Goal: Task Accomplishment & Management: Use online tool/utility

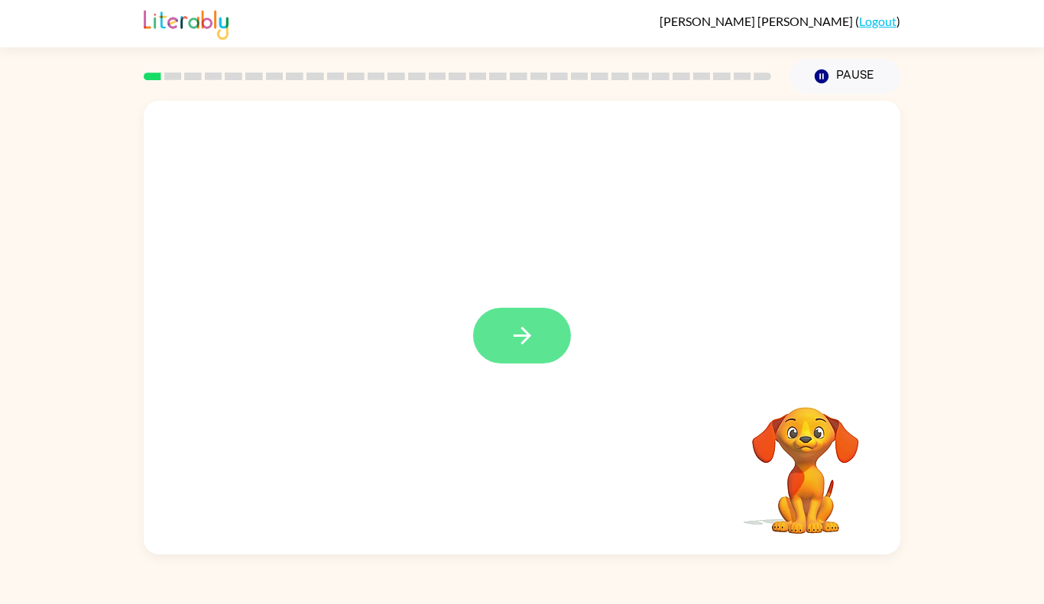
click at [501, 346] on button "button" at bounding box center [522, 336] width 98 height 56
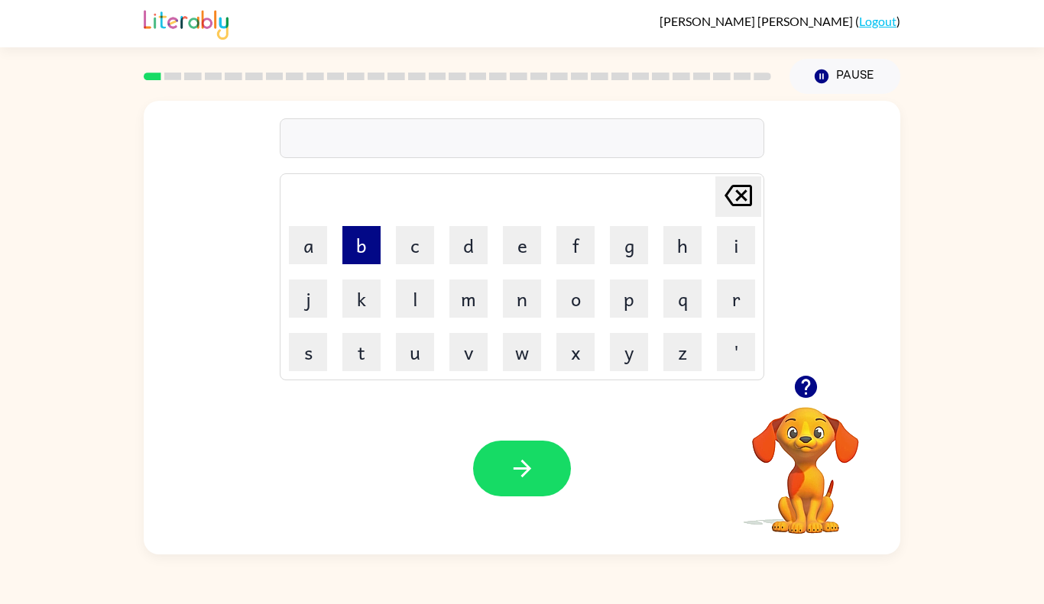
click at [368, 241] on button "b" at bounding box center [361, 245] width 38 height 38
click at [569, 311] on button "o" at bounding box center [575, 299] width 38 height 38
click at [723, 309] on button "r" at bounding box center [736, 299] width 38 height 38
click at [467, 258] on button "d" at bounding box center [468, 245] width 38 height 38
click at [518, 254] on button "e" at bounding box center [522, 245] width 38 height 38
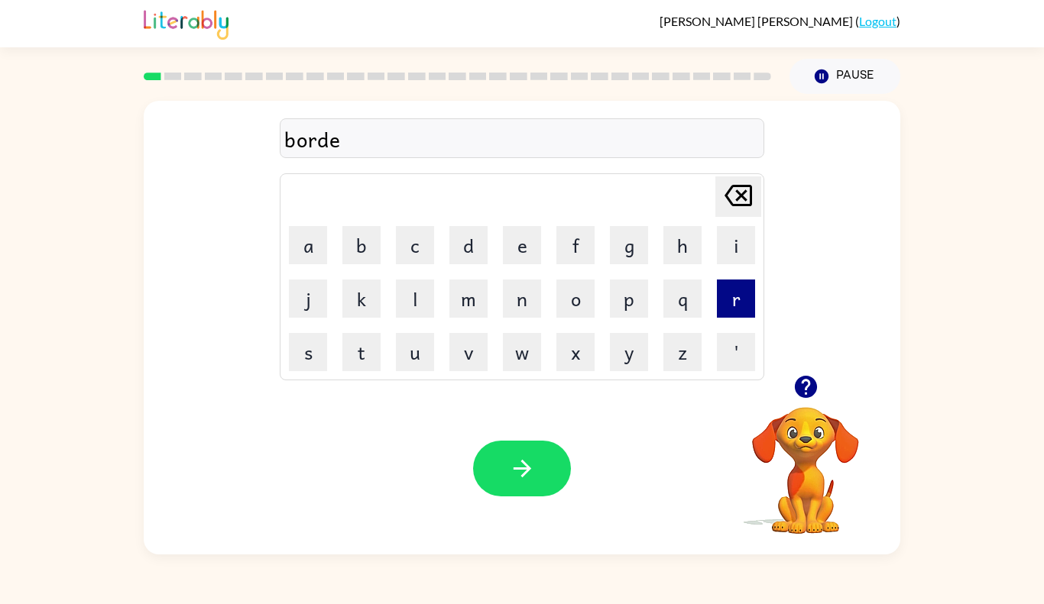
click at [743, 290] on button "r" at bounding box center [736, 299] width 38 height 38
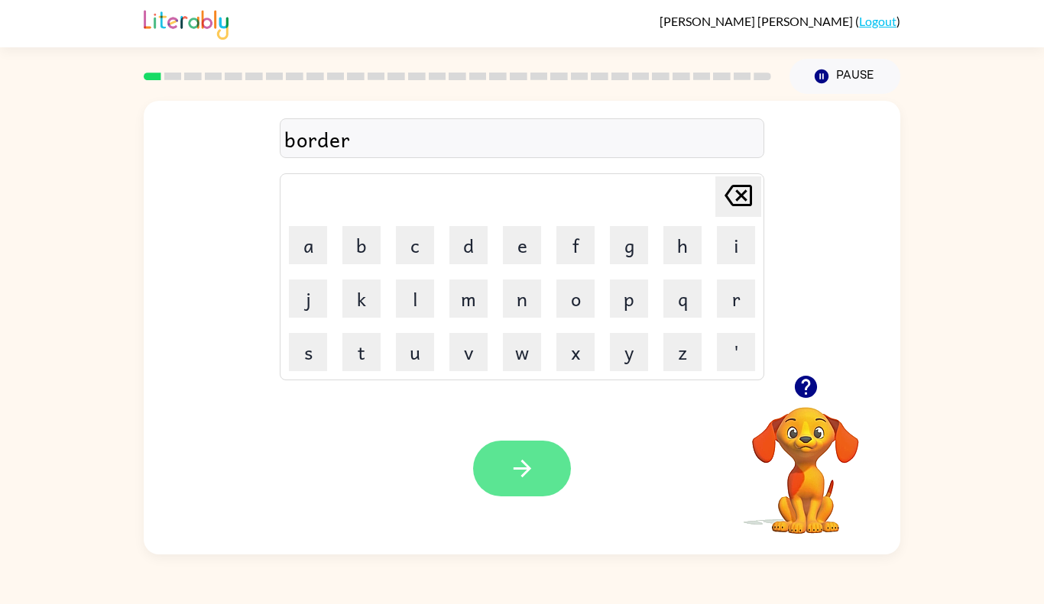
click at [533, 485] on button "button" at bounding box center [522, 469] width 98 height 56
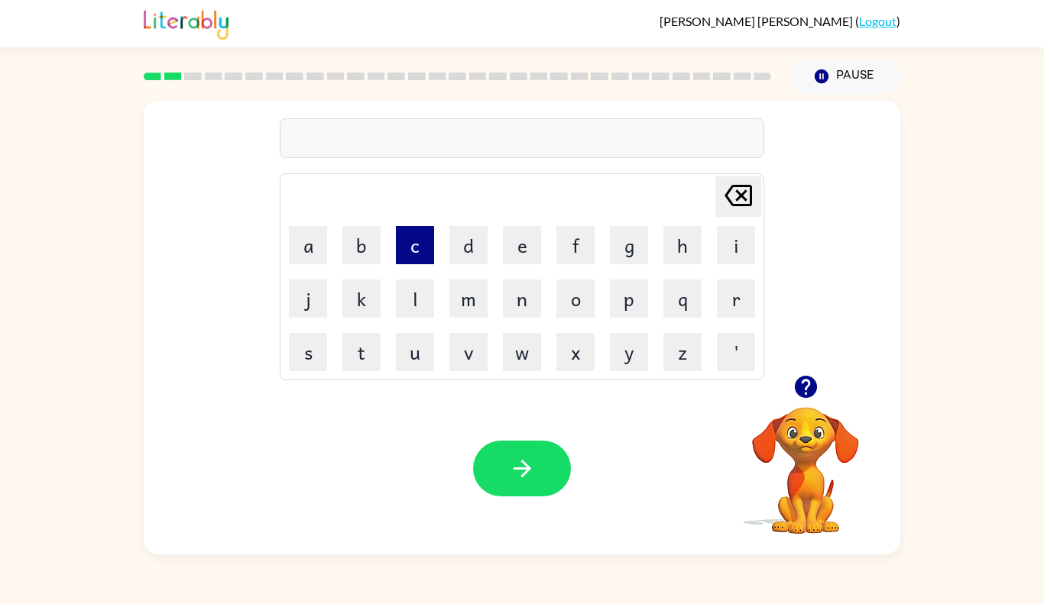
click at [418, 241] on button "c" at bounding box center [415, 245] width 38 height 38
click at [312, 253] on button "a" at bounding box center [308, 245] width 38 height 38
click at [805, 348] on div "ca [PERSON_NAME] last character input a b c d e f g h i j k l m n o p q r s t u…" at bounding box center [522, 238] width 756 height 274
click at [802, 400] on button "button" at bounding box center [805, 387] width 39 height 39
click at [582, 293] on button "o" at bounding box center [575, 299] width 38 height 38
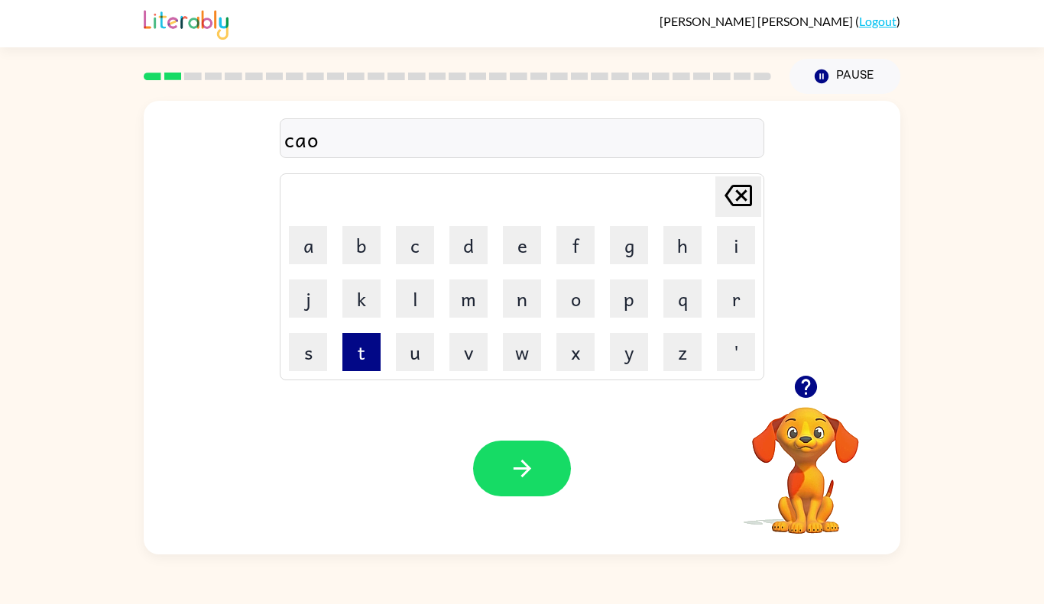
click at [374, 358] on button "t" at bounding box center [361, 352] width 38 height 38
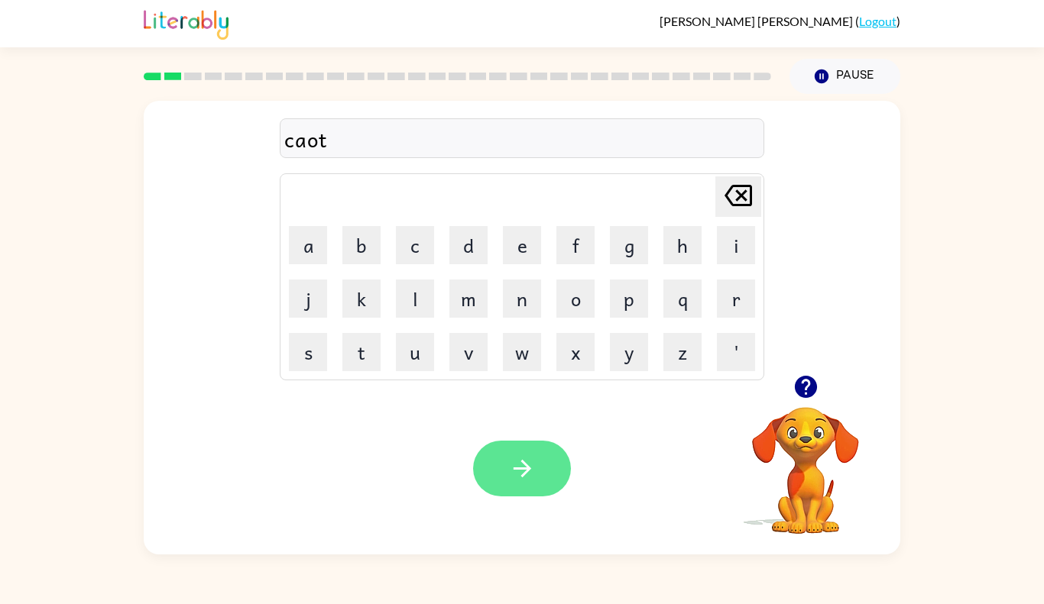
click at [517, 452] on button "button" at bounding box center [522, 469] width 98 height 56
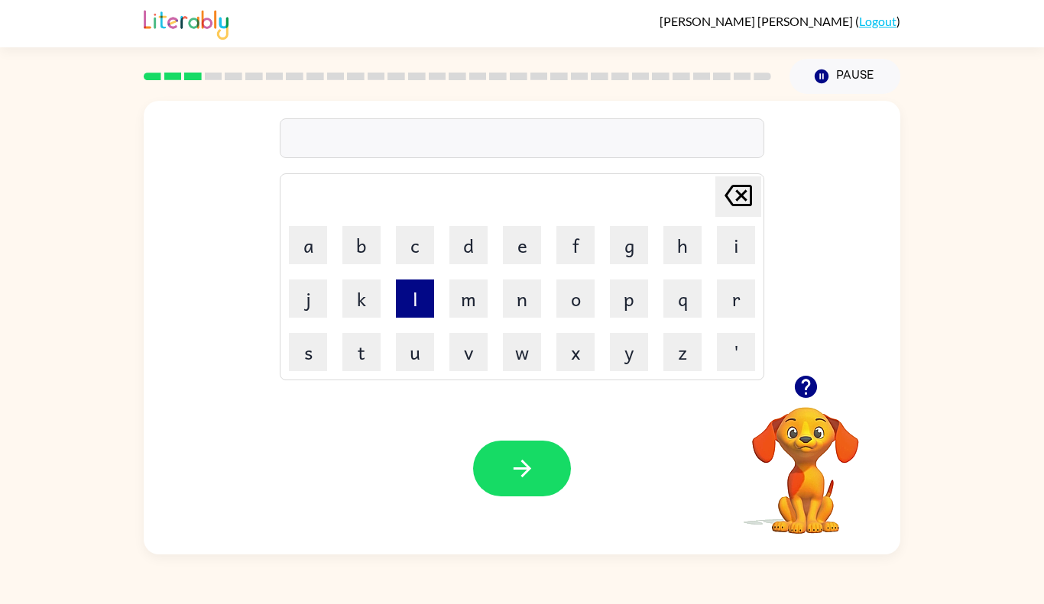
click at [419, 303] on button "l" at bounding box center [415, 299] width 38 height 38
click at [560, 311] on button "o" at bounding box center [575, 299] width 38 height 38
click at [413, 243] on button "c" at bounding box center [415, 245] width 38 height 38
click at [315, 246] on button "a" at bounding box center [308, 245] width 38 height 38
click at [352, 360] on button "t" at bounding box center [361, 352] width 38 height 38
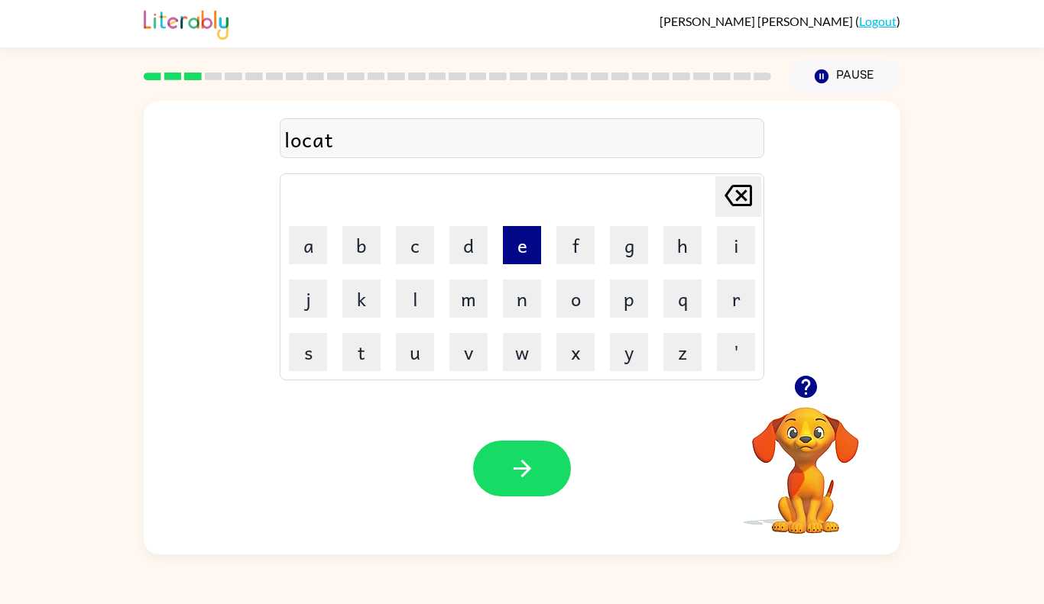
click at [533, 251] on button "e" at bounding box center [522, 245] width 38 height 38
click at [514, 499] on div "Your browser must support playing .mp4 files to use Literably. Please try using…" at bounding box center [522, 469] width 756 height 172
click at [517, 472] on icon "button" at bounding box center [522, 468] width 27 height 27
click at [349, 364] on button "t" at bounding box center [361, 352] width 38 height 38
click at [533, 359] on button "w" at bounding box center [522, 352] width 38 height 38
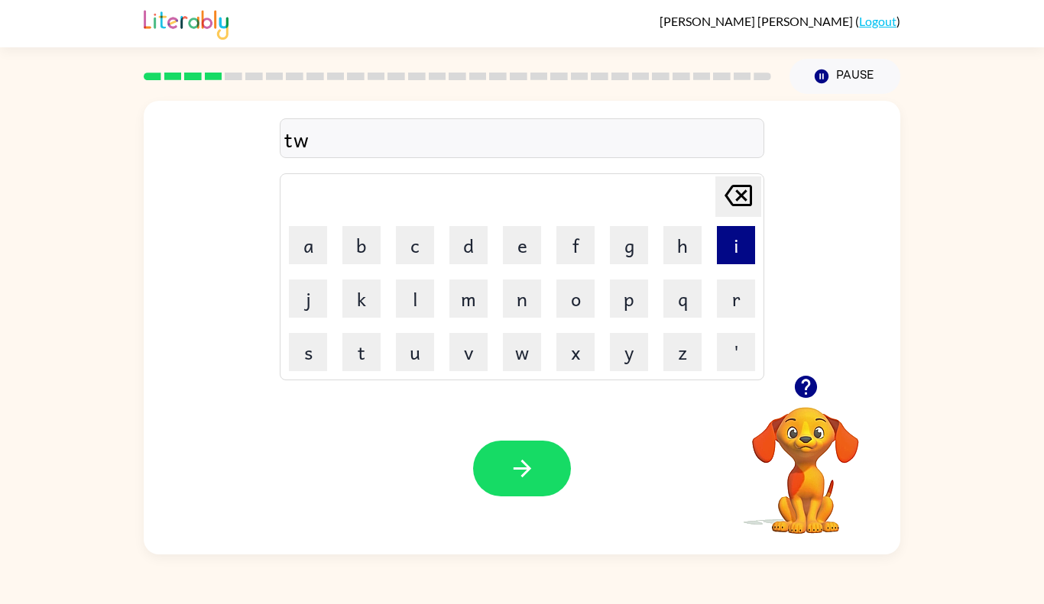
click at [728, 257] on button "i" at bounding box center [736, 245] width 38 height 38
click at [532, 305] on button "n" at bounding box center [522, 299] width 38 height 38
click at [533, 502] on div "Your browser must support playing .mp4 files to use Literably. Please try using…" at bounding box center [522, 469] width 756 height 172
click at [501, 438] on div "Your browser must support playing .mp4 files to use Literably. Please try using…" at bounding box center [522, 469] width 756 height 172
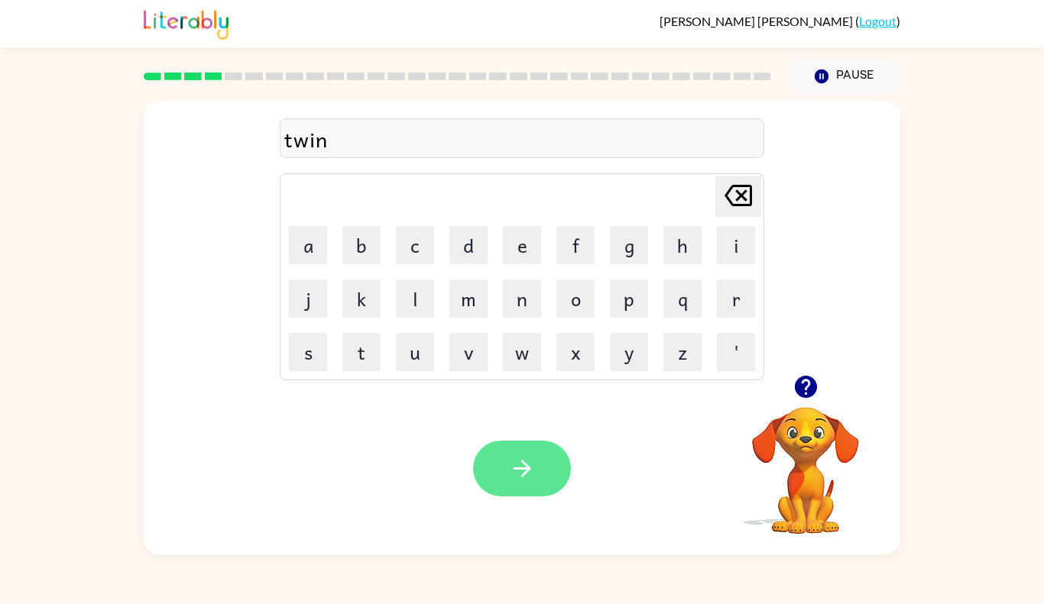
click at [517, 462] on icon "button" at bounding box center [522, 468] width 27 height 27
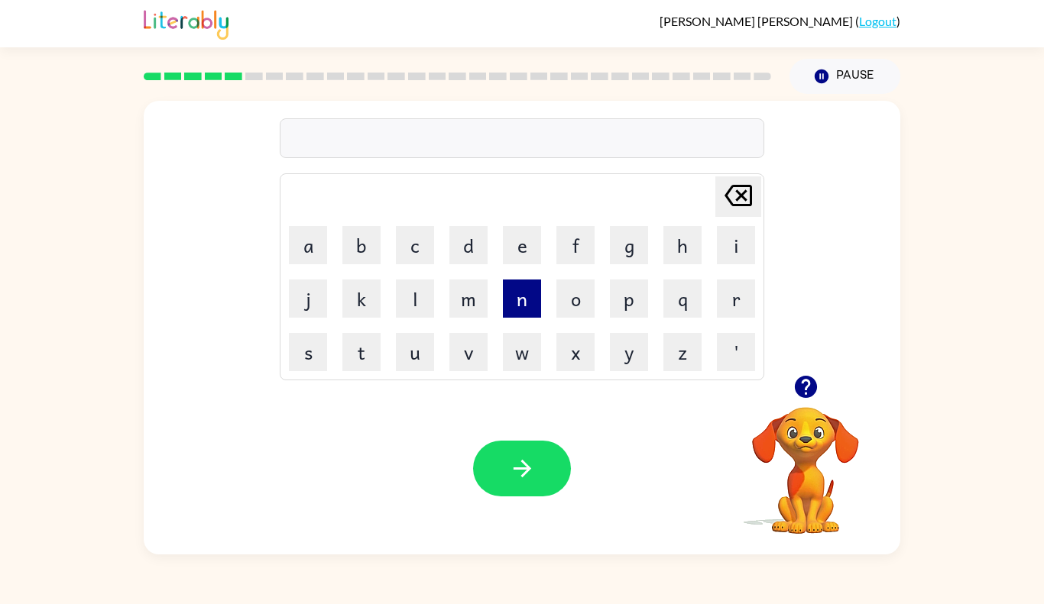
click at [517, 294] on button "n" at bounding box center [522, 299] width 38 height 38
click at [523, 245] on button "e" at bounding box center [522, 245] width 38 height 38
type button "e"
click at [308, 252] on button "a" at bounding box center [308, 245] width 38 height 38
click at [570, 306] on button "o" at bounding box center [575, 299] width 38 height 38
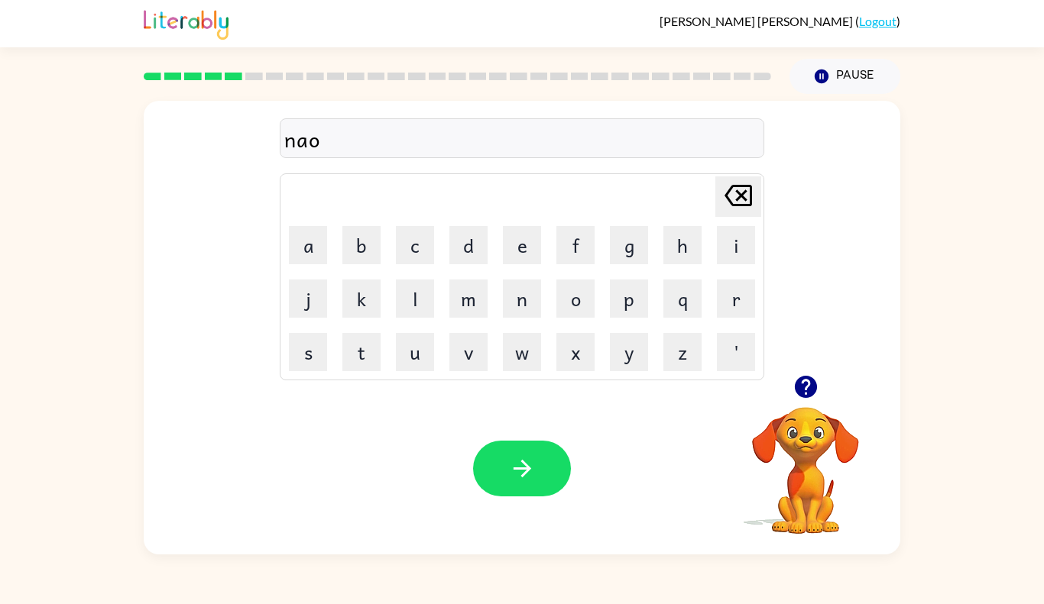
click at [793, 390] on icon "button" at bounding box center [805, 387] width 27 height 27
click at [746, 296] on button "r" at bounding box center [736, 299] width 38 height 38
click at [313, 261] on button "a" at bounding box center [308, 245] width 38 height 38
click at [403, 303] on button "l" at bounding box center [415, 299] width 38 height 38
click at [630, 371] on button "y" at bounding box center [629, 352] width 38 height 38
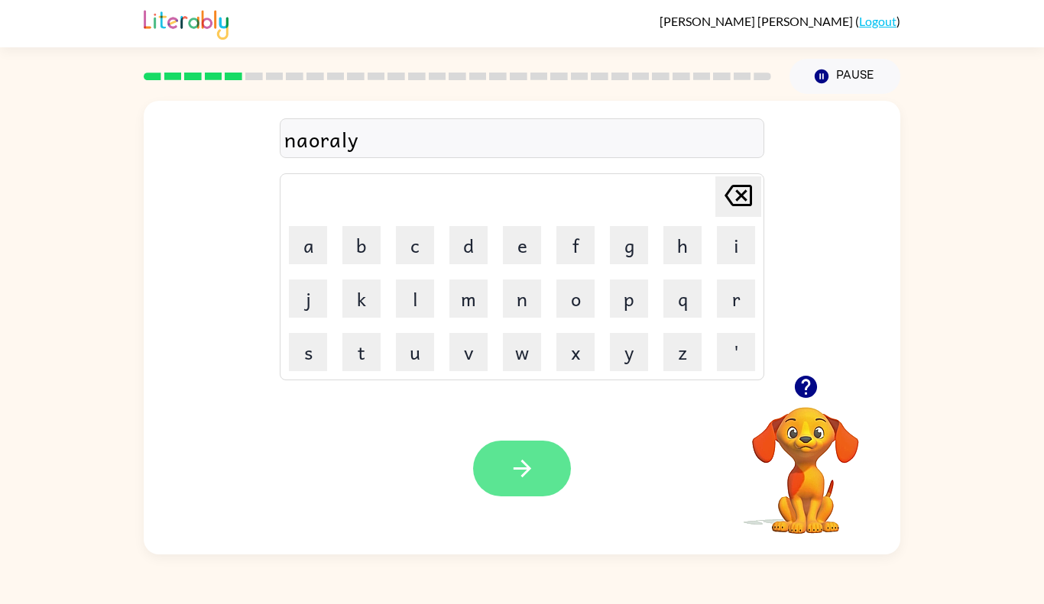
click at [498, 475] on button "button" at bounding box center [522, 469] width 98 height 56
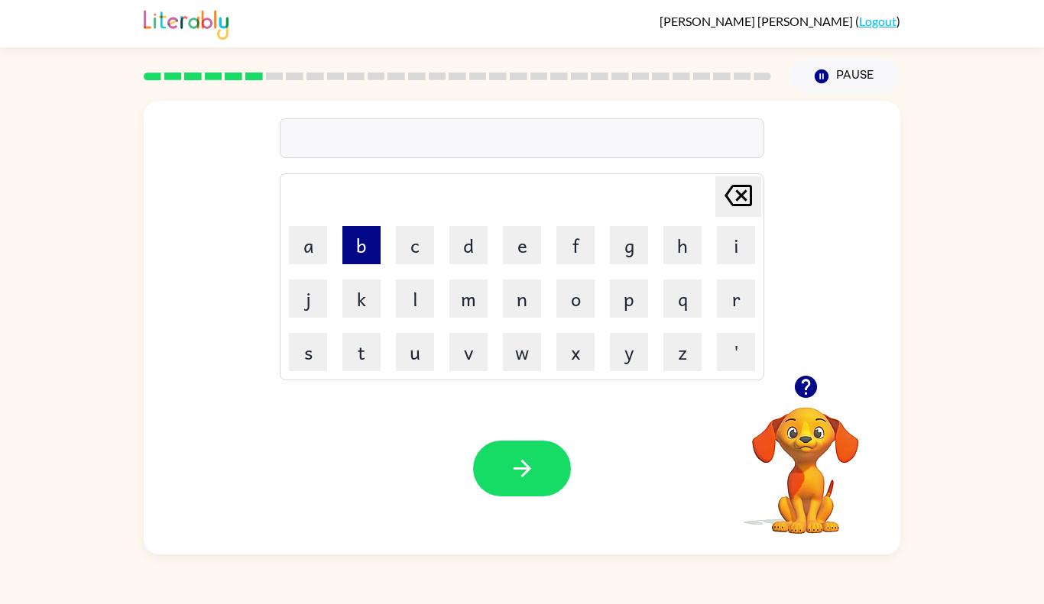
click at [344, 252] on button "b" at bounding box center [361, 245] width 38 height 38
click at [517, 256] on button "e" at bounding box center [522, 245] width 38 height 38
click at [683, 243] on button "h" at bounding box center [682, 245] width 38 height 38
click at [750, 257] on button "i" at bounding box center [736, 245] width 38 height 38
click at [522, 296] on button "n" at bounding box center [522, 299] width 38 height 38
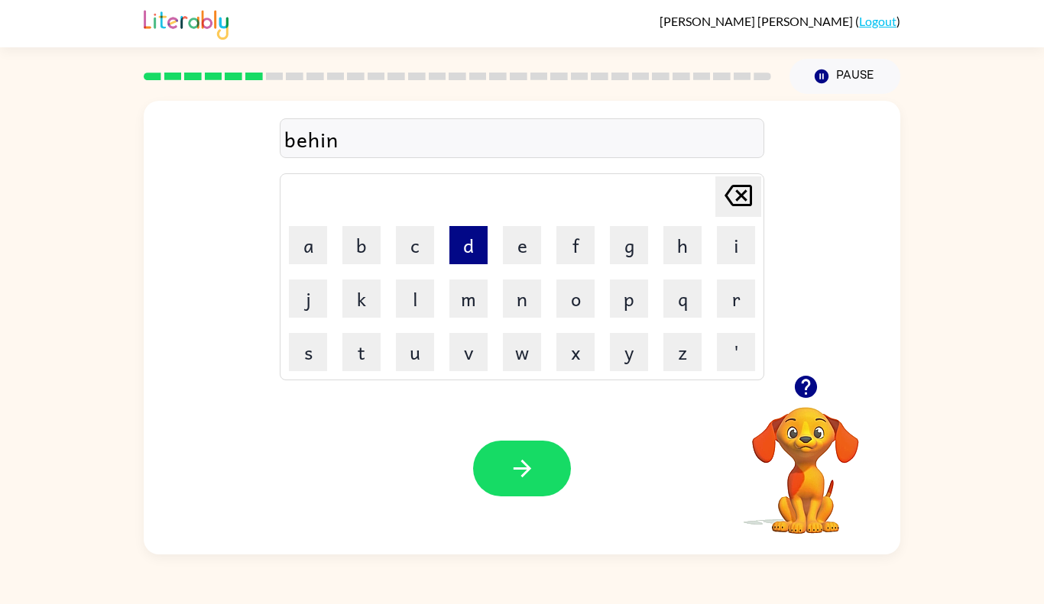
click at [454, 254] on button "d" at bounding box center [468, 245] width 38 height 38
click at [753, 189] on icon "[PERSON_NAME] last character input" at bounding box center [738, 195] width 37 height 37
click at [517, 303] on button "n" at bounding box center [522, 299] width 38 height 38
click at [745, 188] on icon "[PERSON_NAME] last character input" at bounding box center [738, 195] width 37 height 37
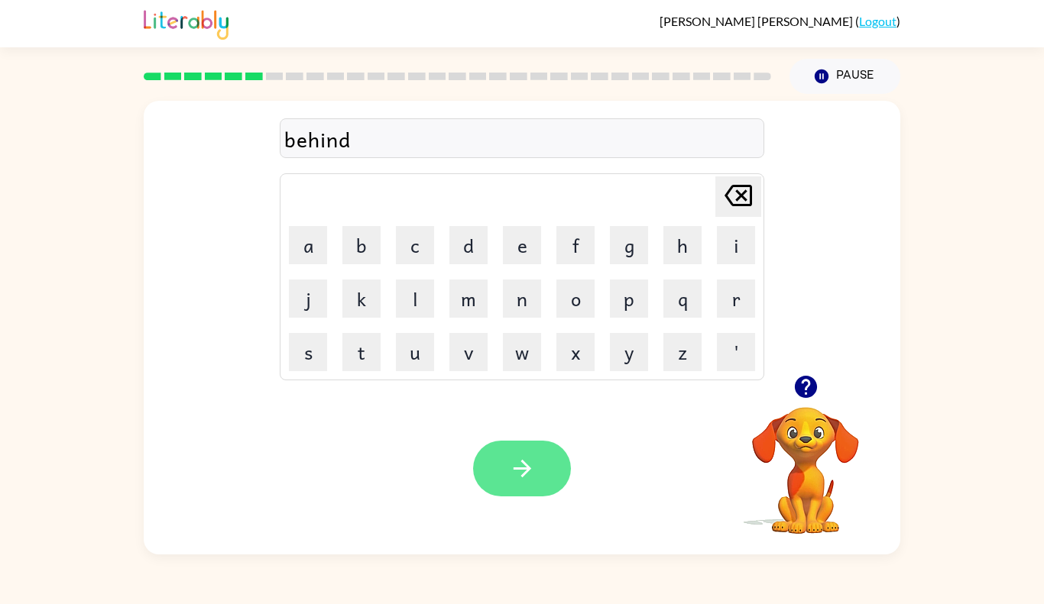
click at [513, 459] on icon "button" at bounding box center [522, 468] width 27 height 27
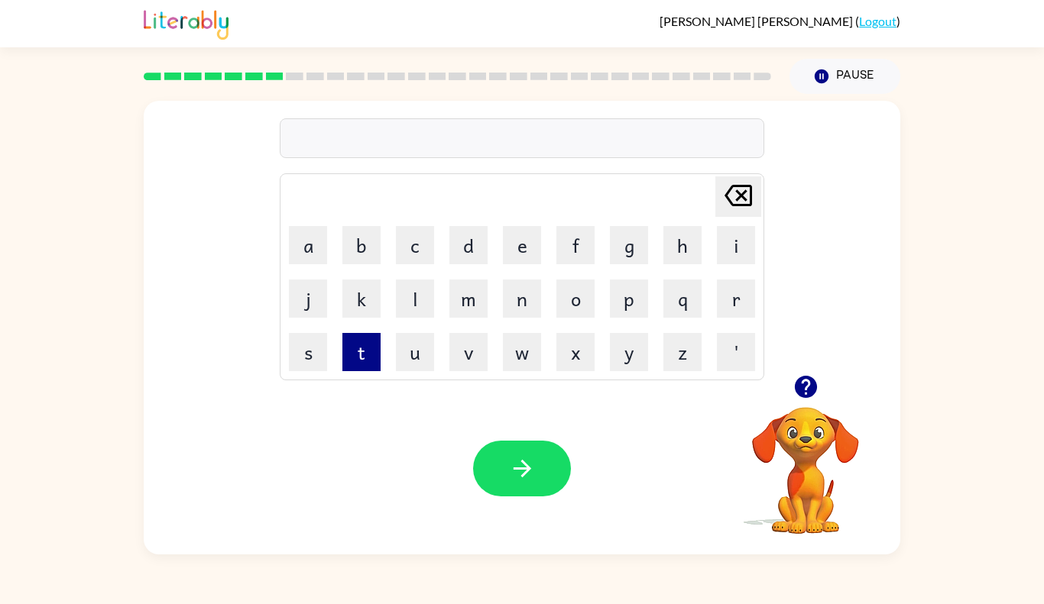
click at [359, 347] on button "t" at bounding box center [361, 352] width 38 height 38
click at [724, 293] on button "r" at bounding box center [736, 299] width 38 height 38
click at [526, 258] on button "e" at bounding box center [522, 245] width 38 height 38
click at [306, 248] on button "a" at bounding box center [308, 245] width 38 height 38
click at [404, 253] on button "c" at bounding box center [415, 245] width 38 height 38
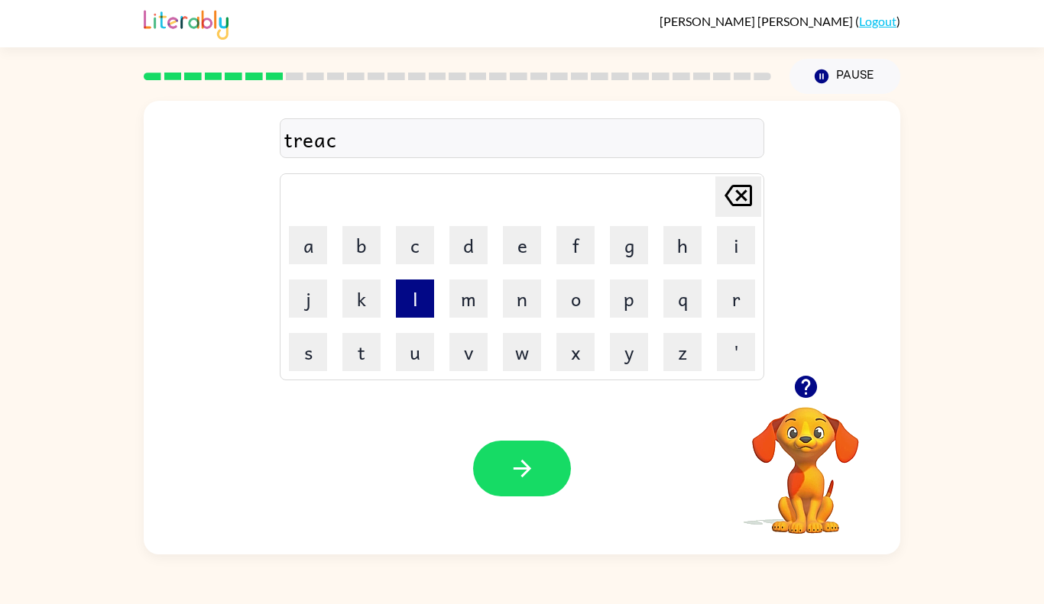
click at [413, 285] on button "l" at bounding box center [415, 299] width 38 height 38
click at [513, 252] on button "e" at bounding box center [522, 245] width 38 height 38
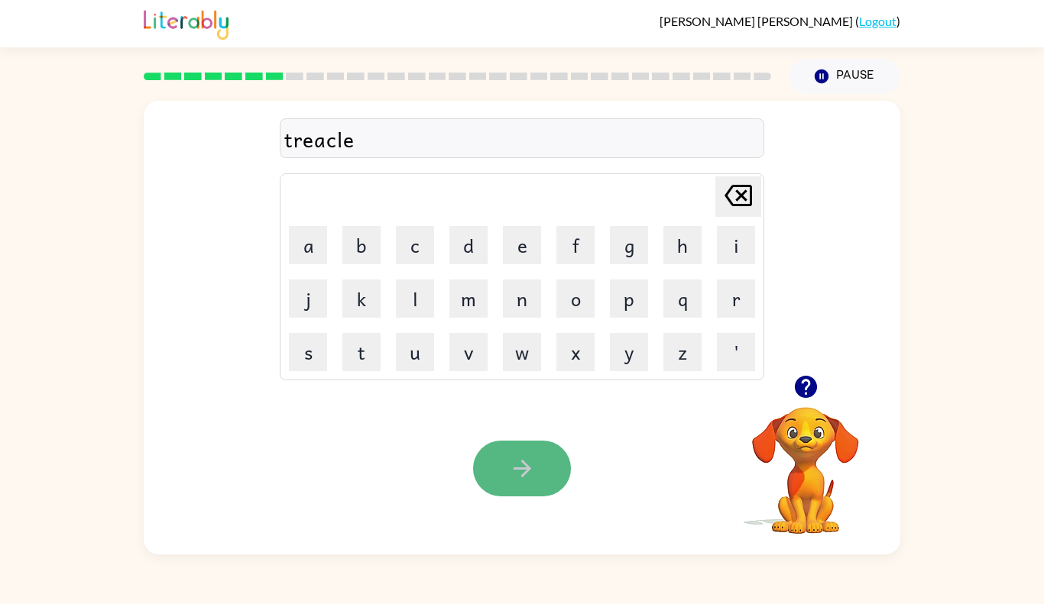
click at [529, 449] on button "button" at bounding box center [522, 469] width 98 height 56
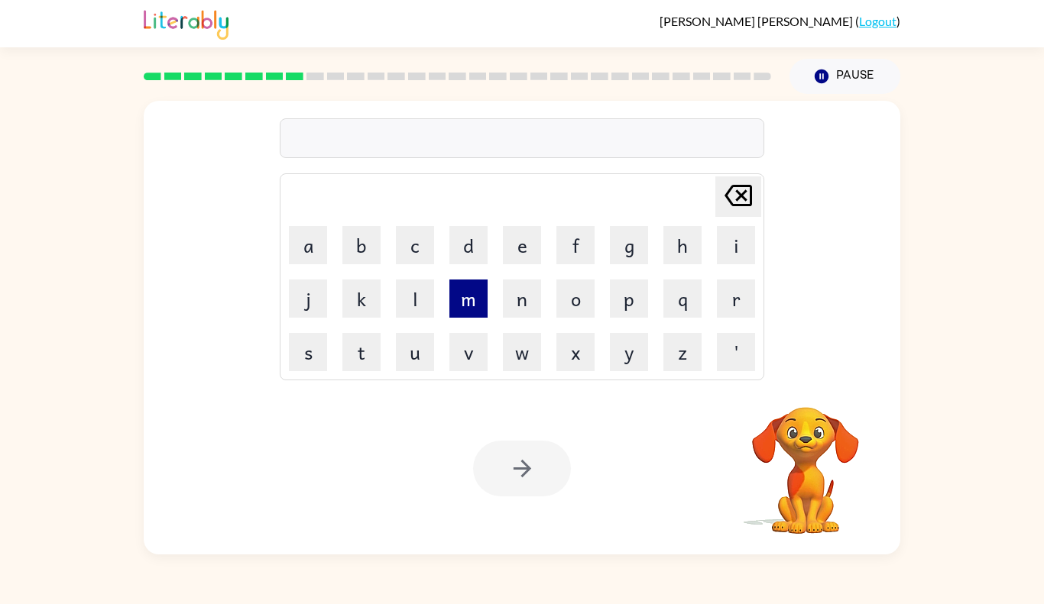
click at [471, 317] on button "m" at bounding box center [468, 299] width 38 height 38
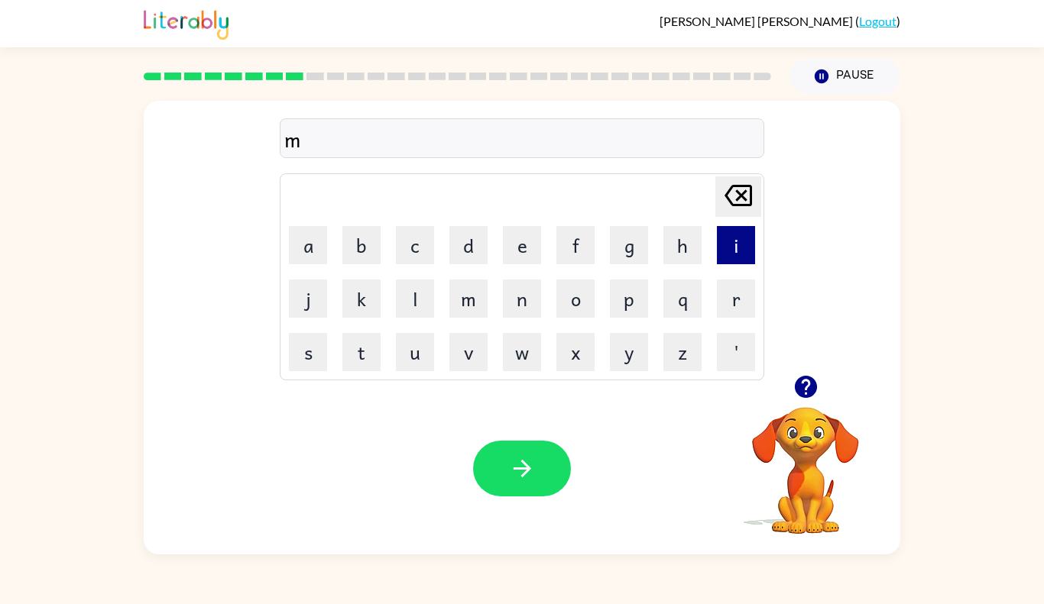
click at [724, 231] on button "i" at bounding box center [736, 245] width 38 height 38
click at [724, 315] on button "r" at bounding box center [736, 299] width 38 height 38
click at [728, 244] on button "i" at bounding box center [736, 245] width 38 height 38
click at [416, 254] on button "c" at bounding box center [415, 245] width 38 height 38
click at [428, 306] on button "l" at bounding box center [415, 299] width 38 height 38
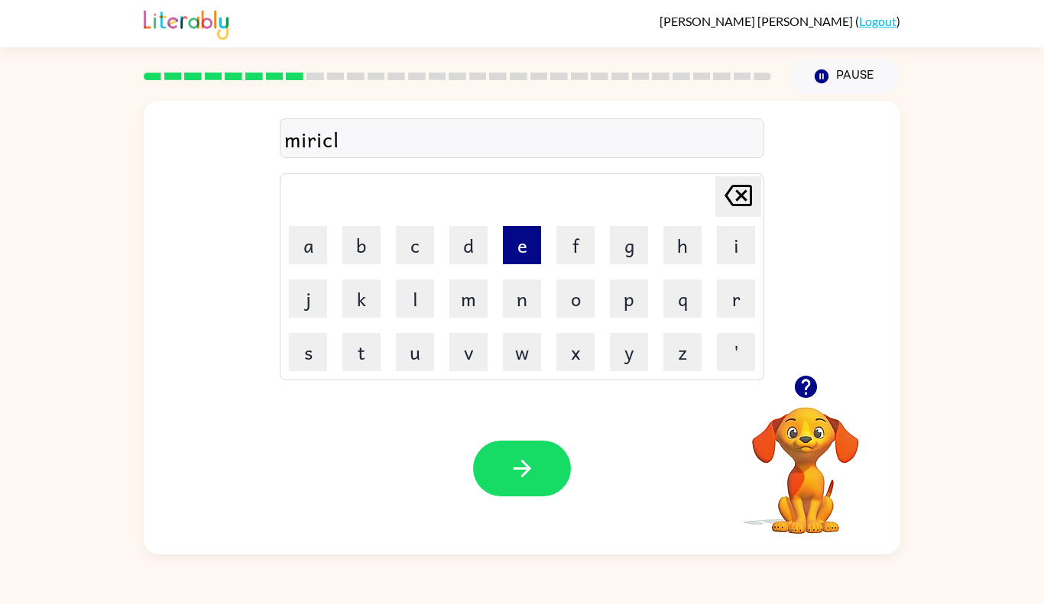
click at [514, 248] on button "e" at bounding box center [522, 245] width 38 height 38
click at [517, 474] on icon "button" at bounding box center [522, 468] width 27 height 27
click at [526, 289] on button "n" at bounding box center [522, 299] width 38 height 38
click at [733, 244] on button "i" at bounding box center [736, 245] width 38 height 38
click at [351, 247] on button "b" at bounding box center [361, 245] width 38 height 38
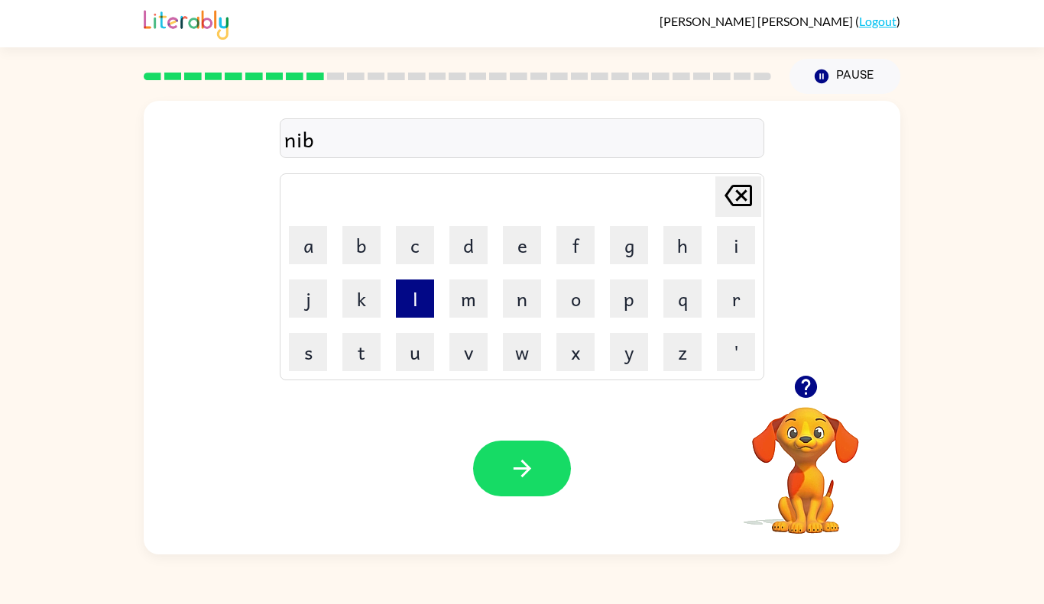
click at [414, 289] on button "l" at bounding box center [415, 299] width 38 height 38
click at [529, 247] on button "e" at bounding box center [522, 245] width 38 height 38
click at [508, 515] on div "Your browser must support playing .mp4 files to use Literably. Please try using…" at bounding box center [522, 469] width 756 height 172
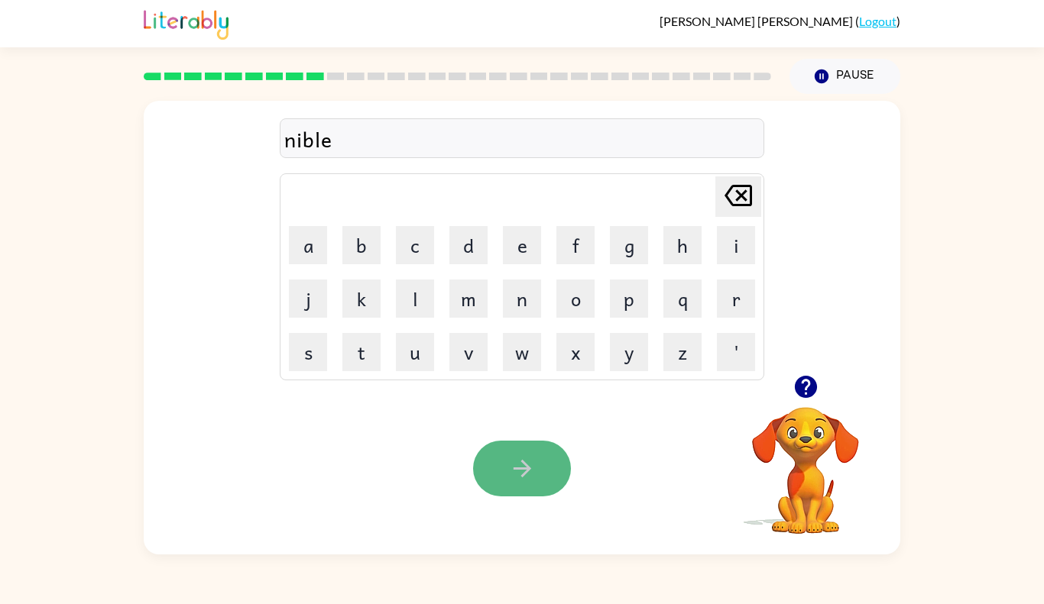
click at [534, 484] on button "button" at bounding box center [522, 469] width 98 height 56
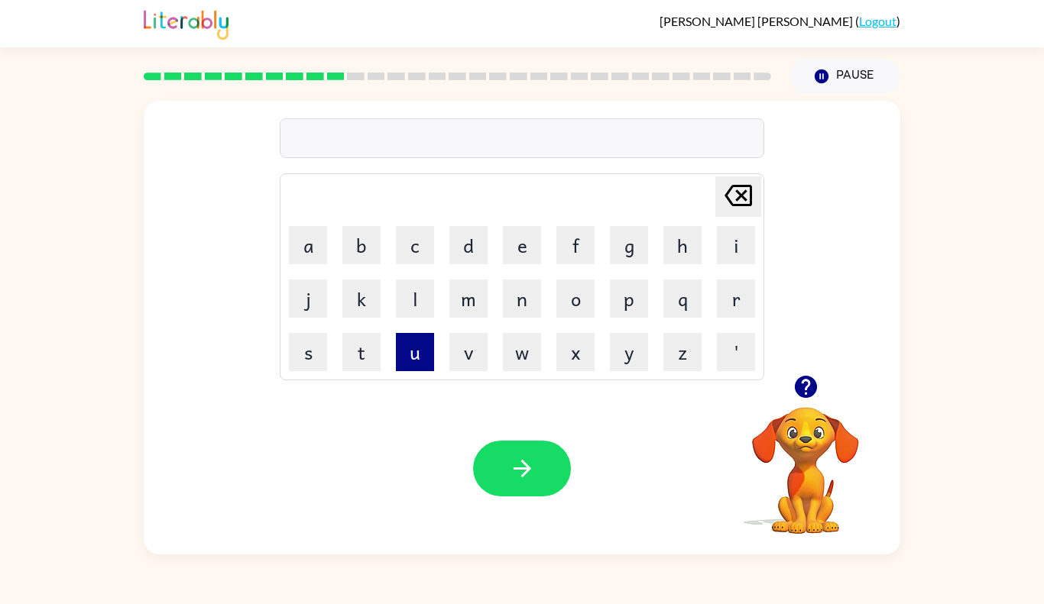
click at [429, 354] on button "u" at bounding box center [415, 352] width 38 height 38
click at [507, 307] on button "n" at bounding box center [522, 299] width 38 height 38
click at [580, 239] on button "f" at bounding box center [575, 245] width 38 height 38
click at [567, 312] on button "o" at bounding box center [575, 299] width 38 height 38
click at [424, 298] on button "l" at bounding box center [415, 299] width 38 height 38
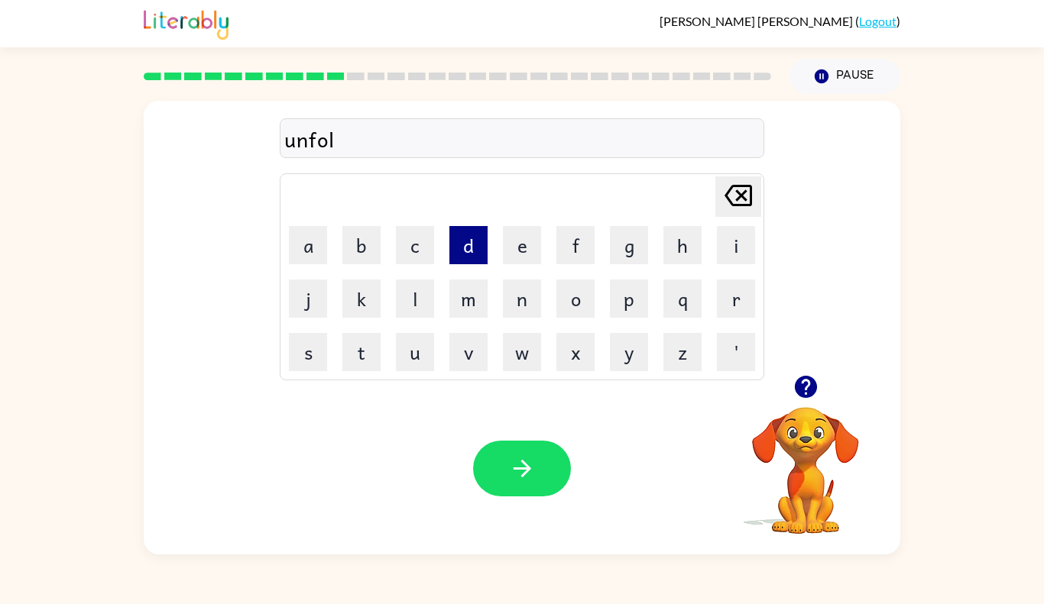
click at [464, 247] on button "d" at bounding box center [468, 245] width 38 height 38
click at [534, 257] on button "e" at bounding box center [522, 245] width 38 height 38
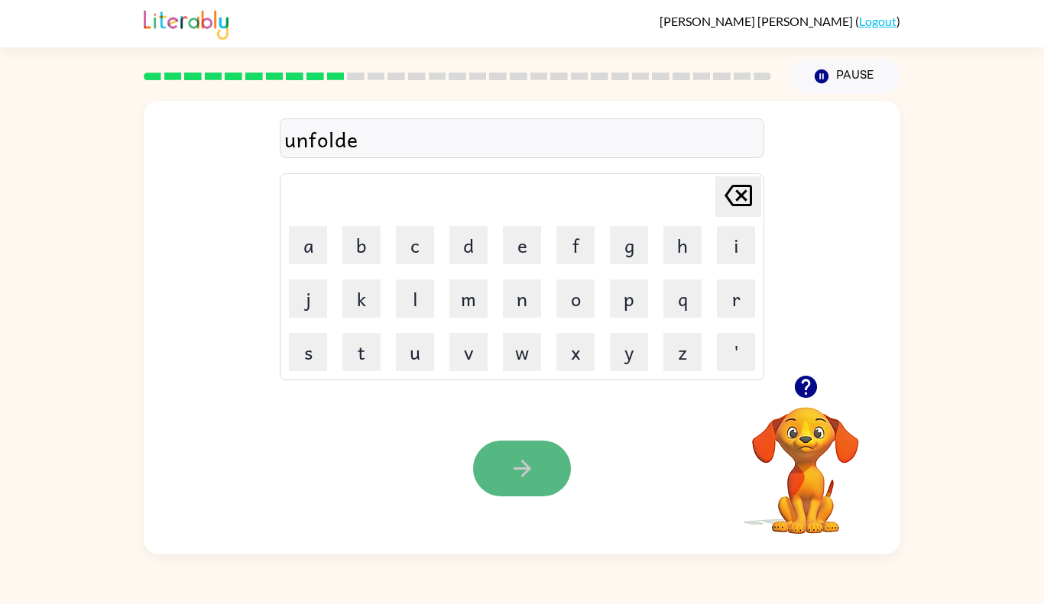
click at [536, 478] on button "button" at bounding box center [522, 469] width 98 height 56
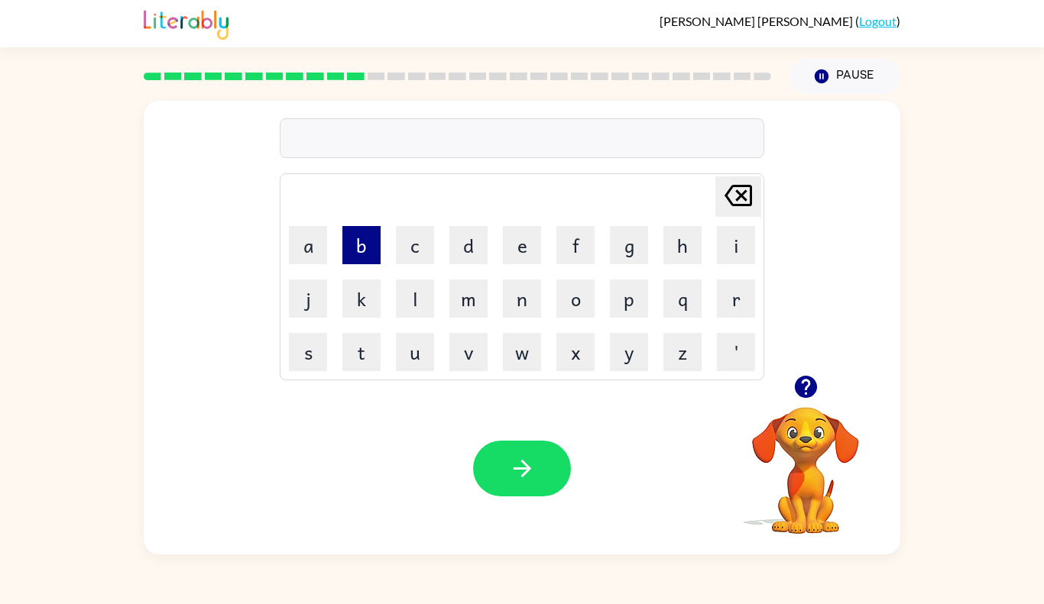
click at [371, 242] on button "b" at bounding box center [361, 245] width 38 height 38
click at [745, 185] on icon at bounding box center [738, 195] width 28 height 21
click at [469, 347] on button "v" at bounding box center [468, 352] width 38 height 38
click at [559, 302] on button "o" at bounding box center [575, 299] width 38 height 38
click at [345, 349] on button "t" at bounding box center [361, 352] width 38 height 38
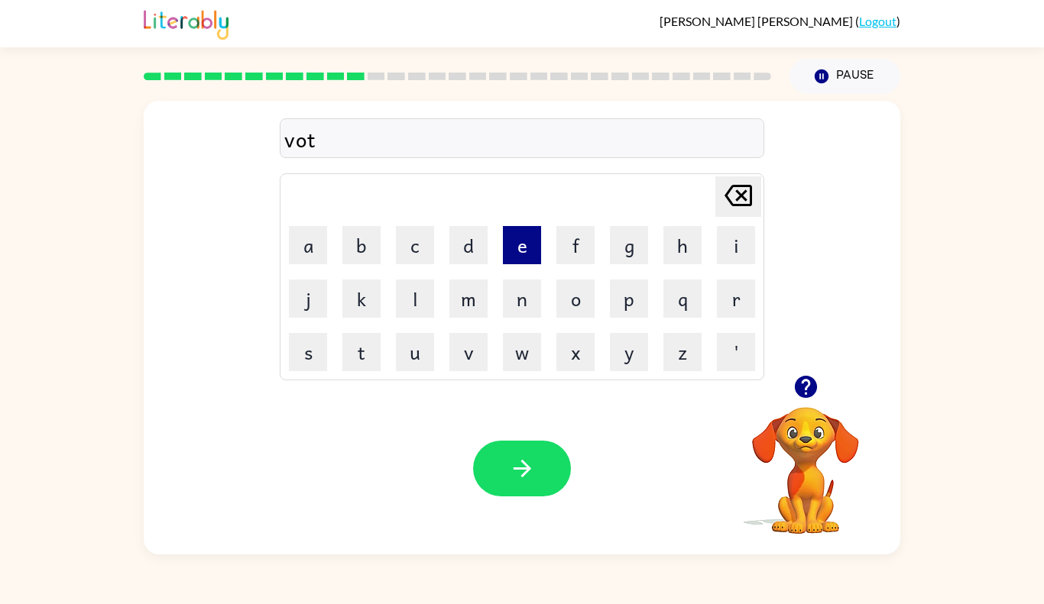
click at [534, 240] on button "e" at bounding box center [522, 245] width 38 height 38
click at [517, 455] on icon "button" at bounding box center [522, 468] width 27 height 27
click at [356, 247] on button "b" at bounding box center [361, 245] width 38 height 38
click at [532, 246] on button "e" at bounding box center [522, 245] width 38 height 38
click at [465, 257] on button "d" at bounding box center [468, 245] width 38 height 38
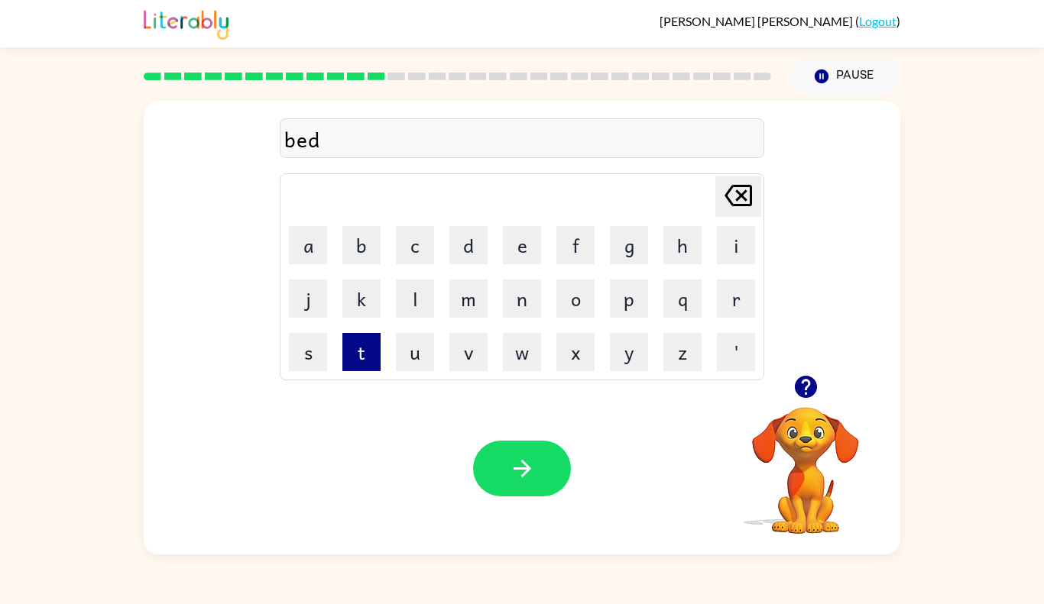
click at [352, 360] on button "t" at bounding box center [361, 352] width 38 height 38
click at [728, 245] on button "i" at bounding box center [736, 245] width 38 height 38
click at [456, 306] on button "m" at bounding box center [468, 299] width 38 height 38
click at [517, 254] on button "e" at bounding box center [522, 245] width 38 height 38
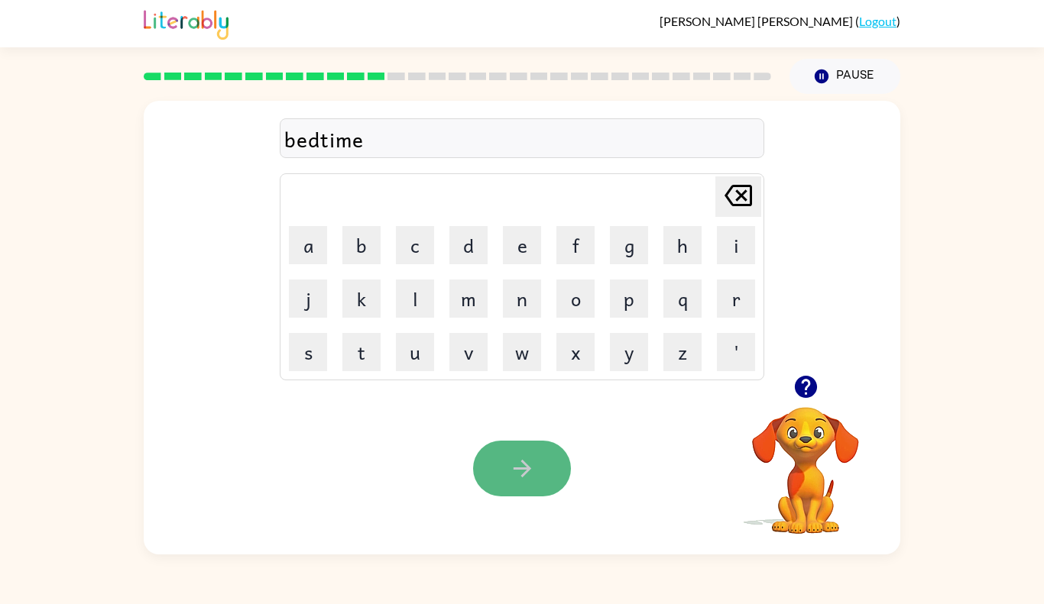
click at [524, 468] on icon "button" at bounding box center [522, 469] width 18 height 18
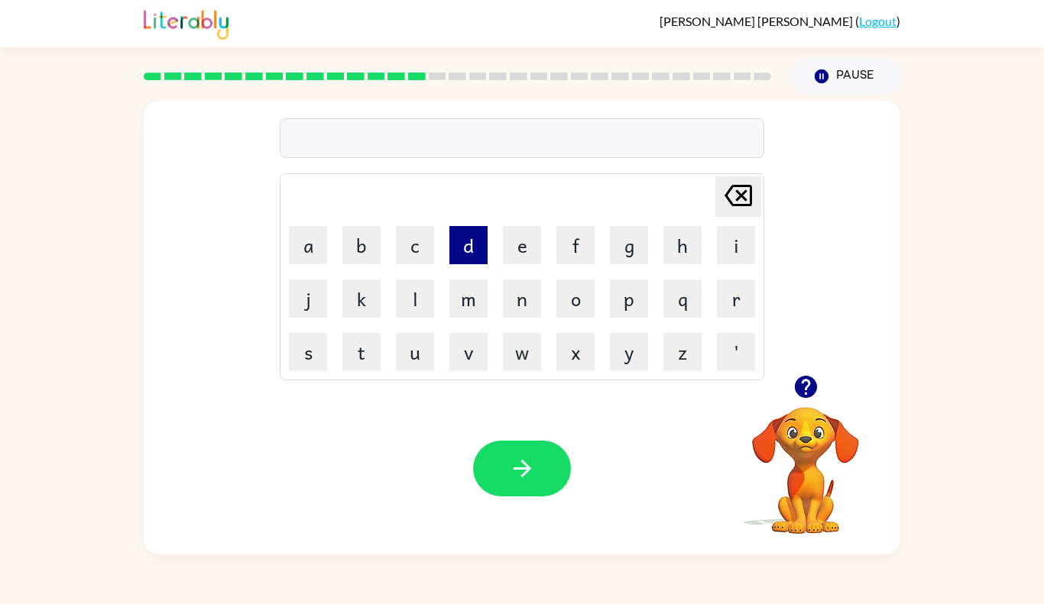
click at [464, 247] on button "d" at bounding box center [468, 245] width 38 height 38
click at [527, 253] on button "e" at bounding box center [522, 245] width 38 height 38
click at [429, 297] on button "l" at bounding box center [415, 299] width 38 height 38
click at [304, 245] on button "a" at bounding box center [308, 245] width 38 height 38
click at [616, 353] on button "y" at bounding box center [629, 352] width 38 height 38
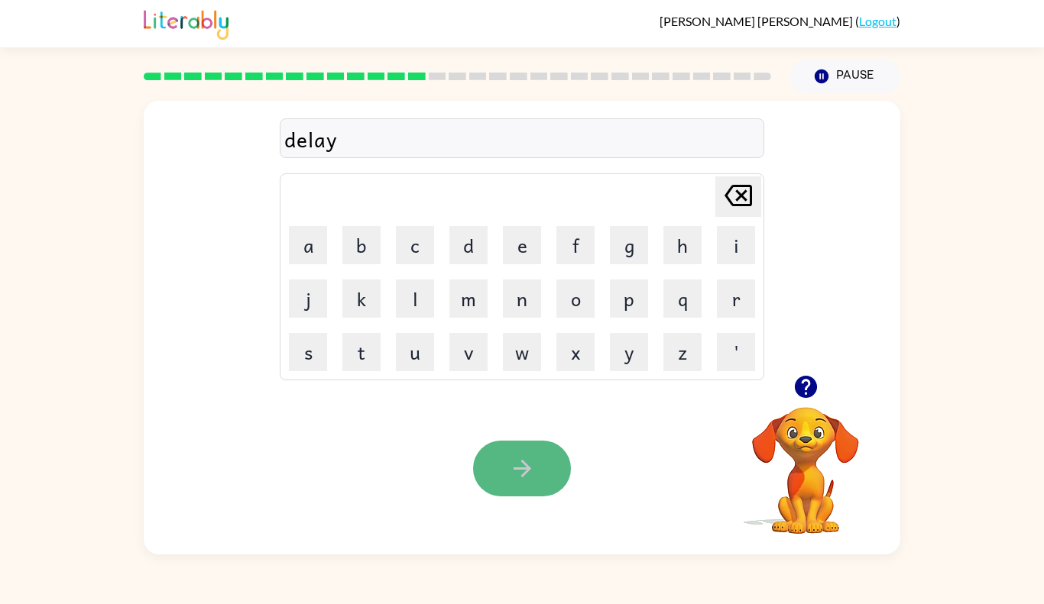
click at [487, 478] on button "button" at bounding box center [522, 469] width 98 height 56
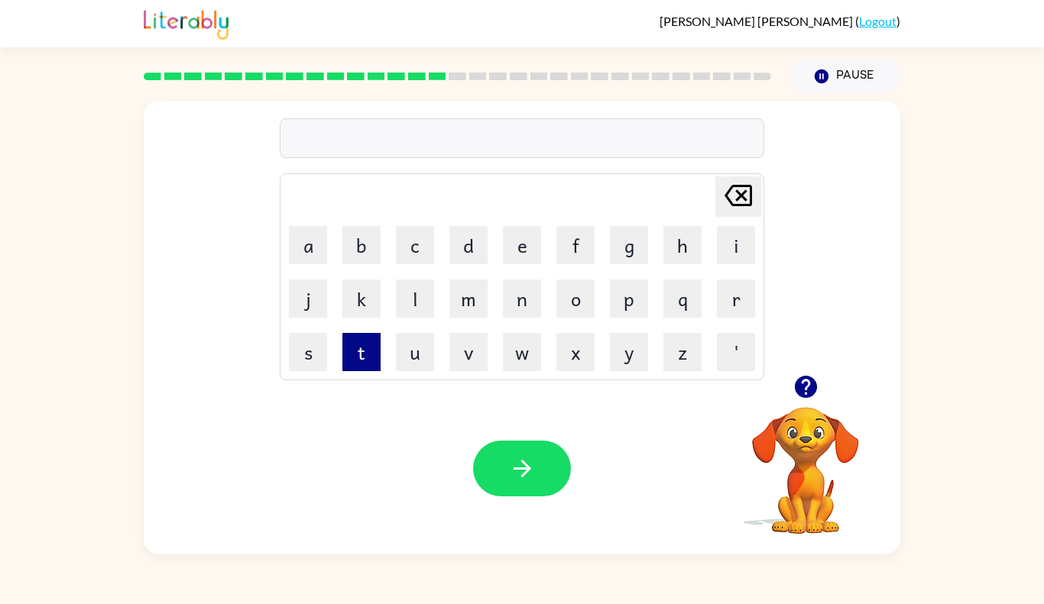
click at [353, 344] on button "t" at bounding box center [361, 352] width 38 height 38
click at [518, 258] on button "e" at bounding box center [522, 245] width 38 height 38
click at [734, 315] on button "r" at bounding box center [736, 299] width 38 height 38
click at [471, 289] on button "m" at bounding box center [468, 299] width 38 height 38
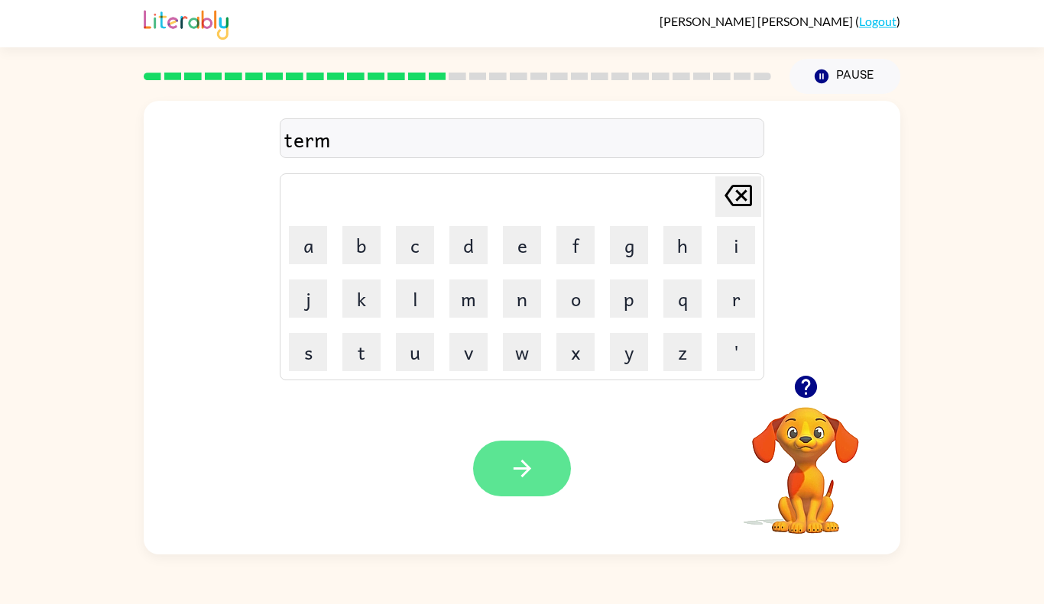
click at [511, 463] on icon "button" at bounding box center [522, 468] width 27 height 27
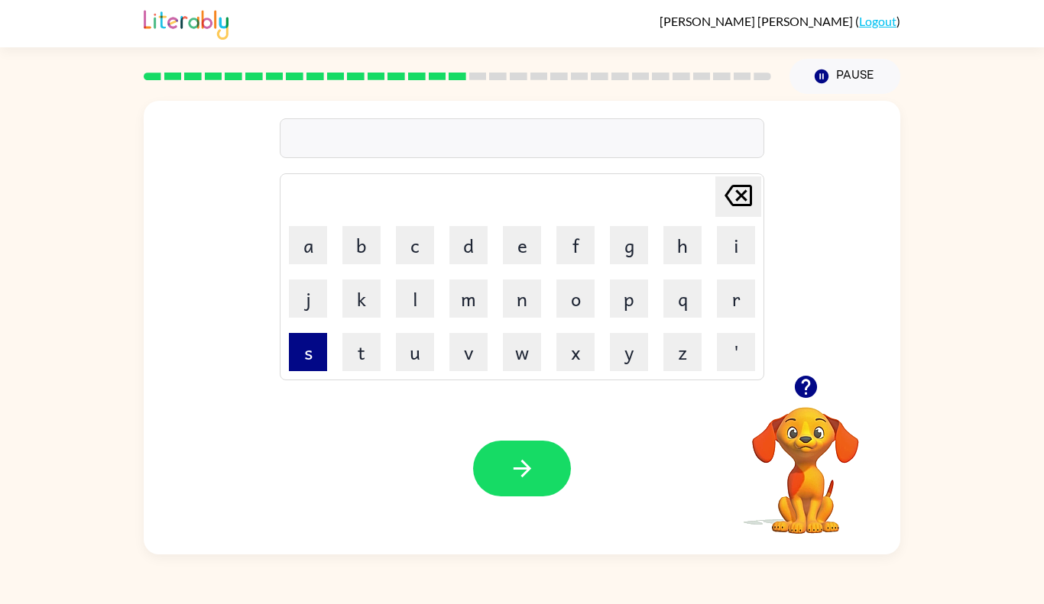
click at [319, 354] on button "s" at bounding box center [308, 352] width 38 height 38
click at [816, 377] on icon "button" at bounding box center [805, 387] width 27 height 27
click at [519, 232] on button "e" at bounding box center [522, 245] width 38 height 38
click at [366, 364] on button "t" at bounding box center [361, 352] width 38 height 38
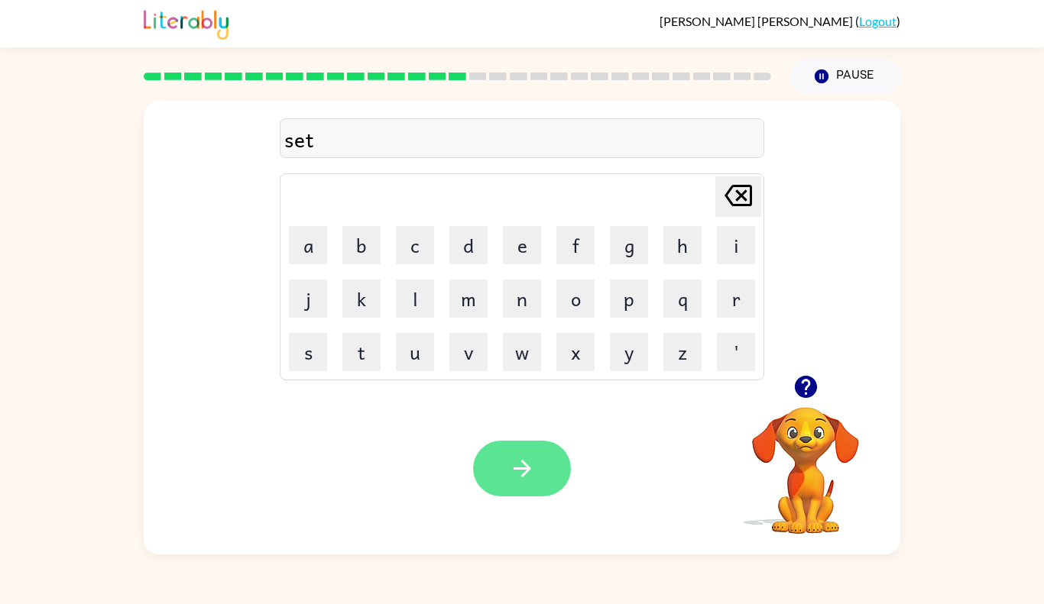
click at [533, 481] on icon "button" at bounding box center [522, 468] width 27 height 27
click at [512, 458] on icon "button" at bounding box center [522, 468] width 27 height 27
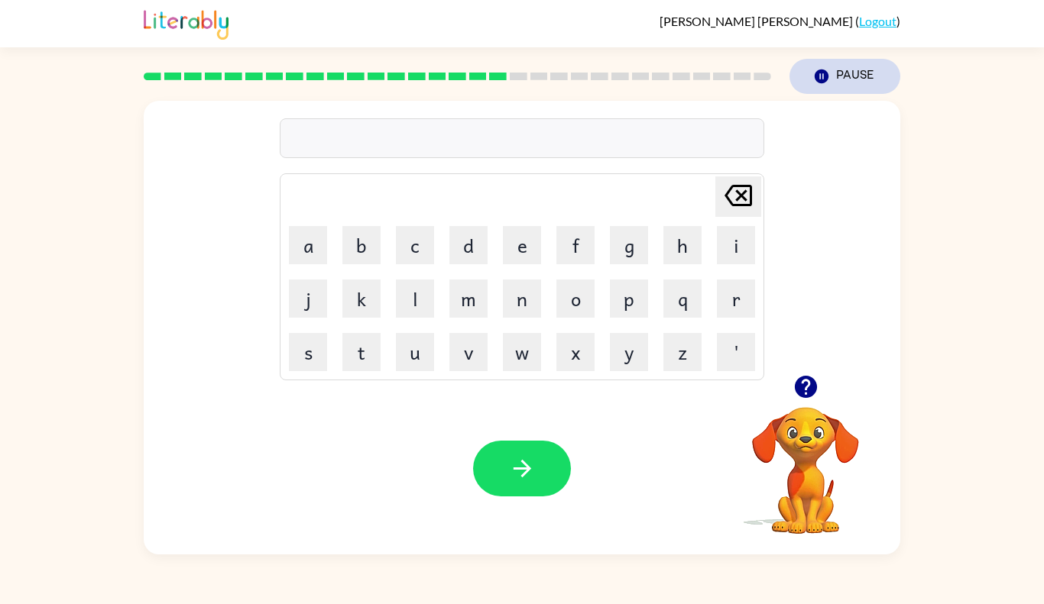
click at [838, 66] on button "Pause Pause" at bounding box center [844, 76] width 111 height 35
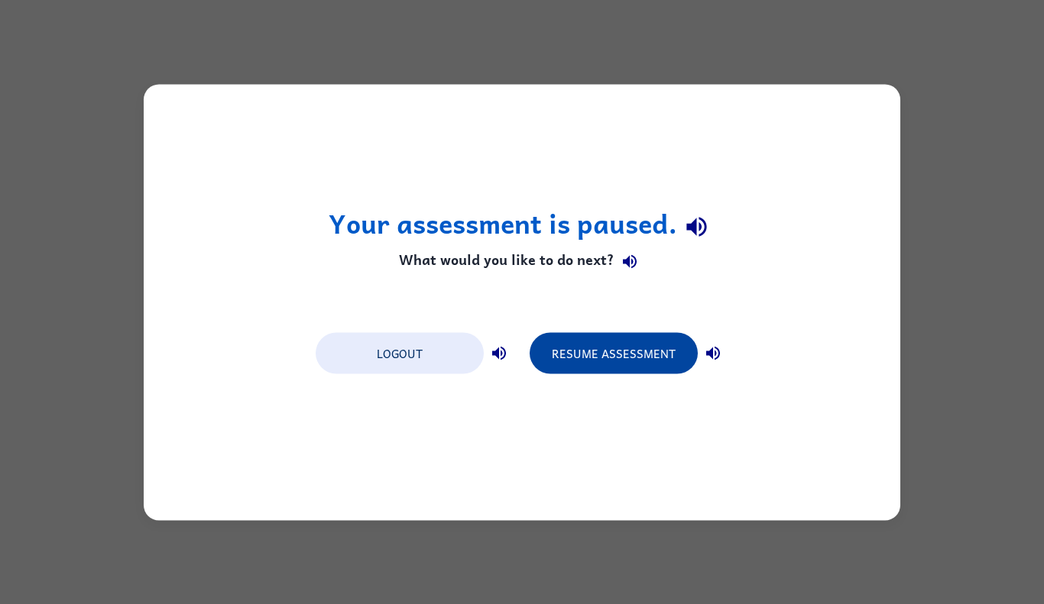
click at [604, 363] on button "Resume Assessment" at bounding box center [613, 352] width 168 height 41
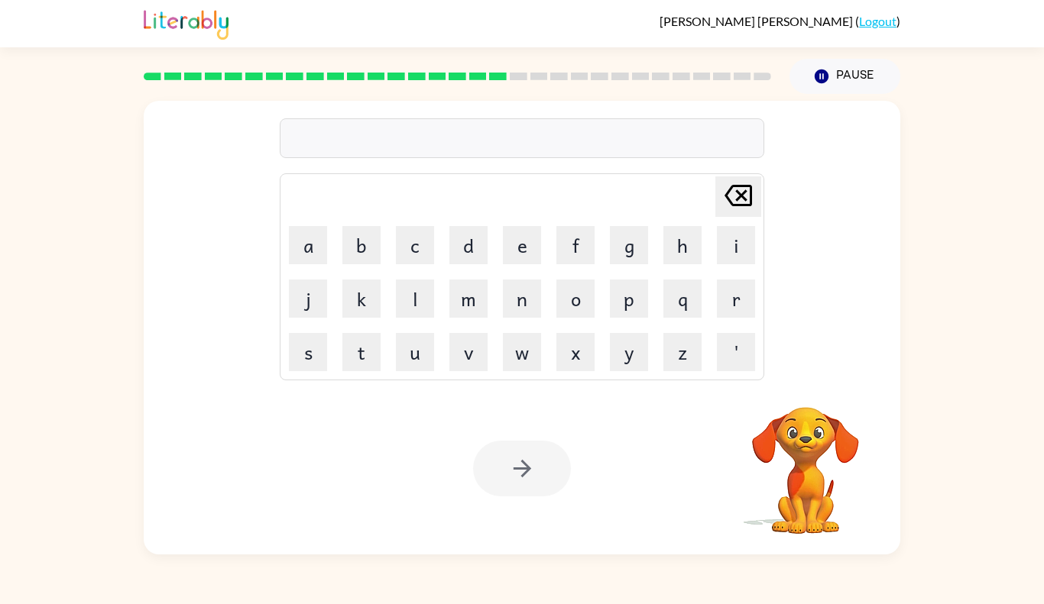
click at [471, 73] on icon at bounding box center [478, 77] width 18 height 8
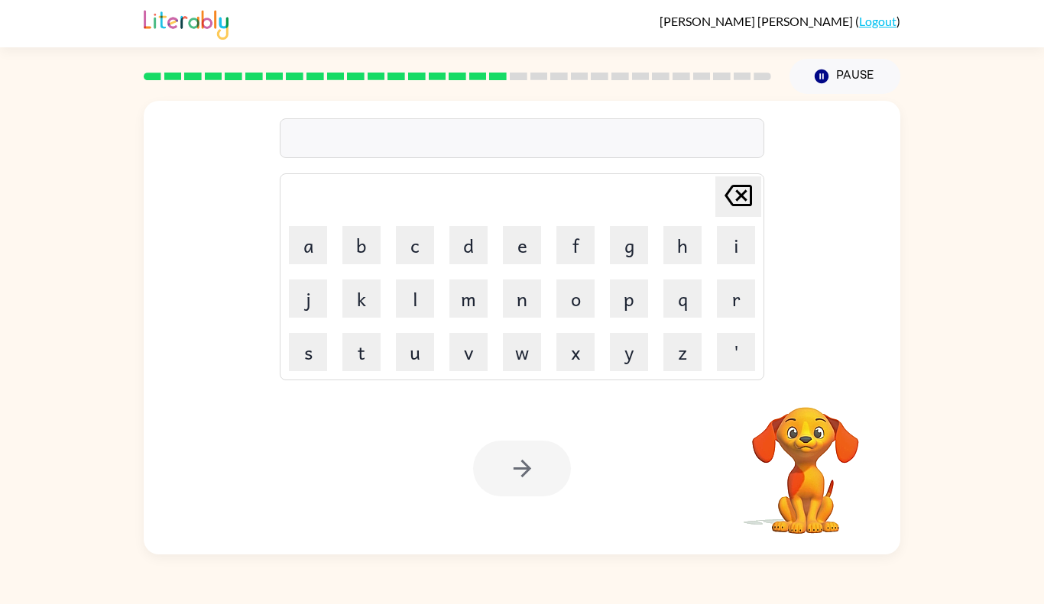
click at [471, 73] on icon at bounding box center [478, 77] width 18 height 8
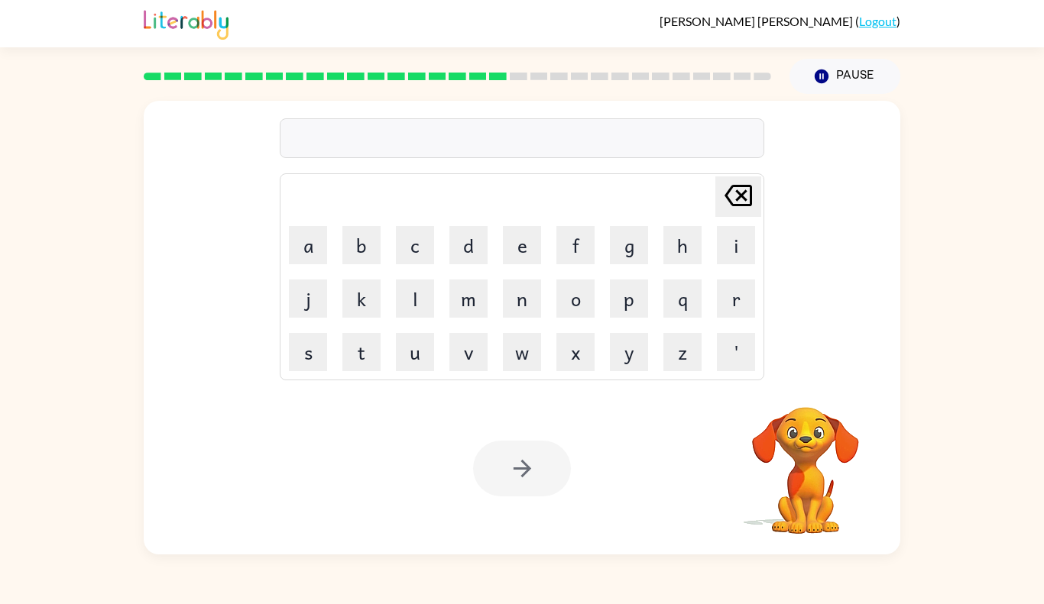
click at [471, 73] on icon at bounding box center [478, 77] width 18 height 8
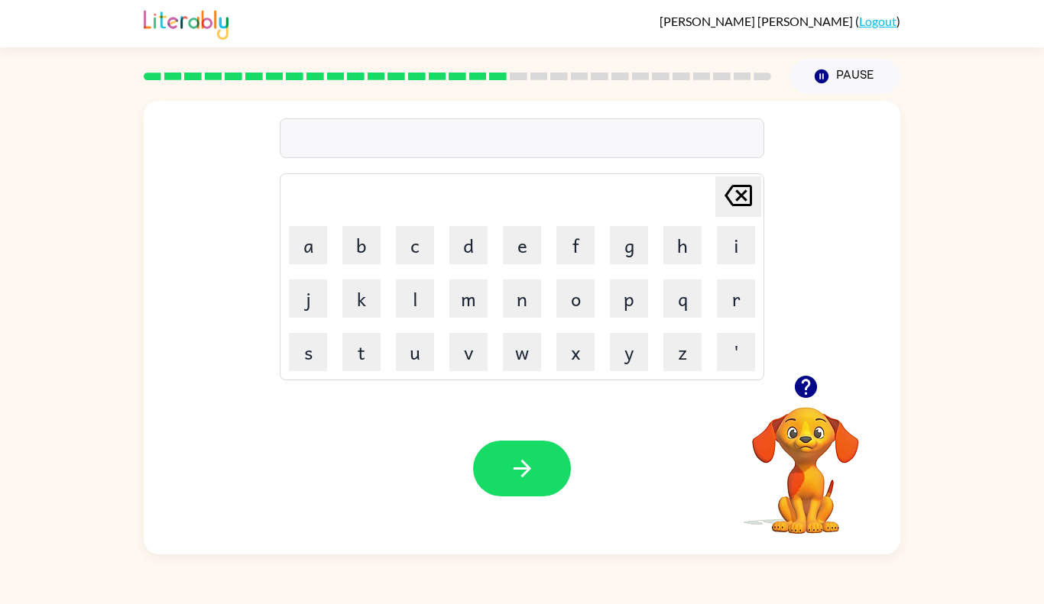
click at [471, 73] on icon at bounding box center [478, 77] width 18 height 8
click at [629, 302] on button "p" at bounding box center [629, 299] width 38 height 38
click at [419, 302] on button "l" at bounding box center [415, 299] width 38 height 38
click at [302, 254] on button "a" at bounding box center [308, 245] width 38 height 38
click at [319, 357] on button "s" at bounding box center [308, 352] width 38 height 38
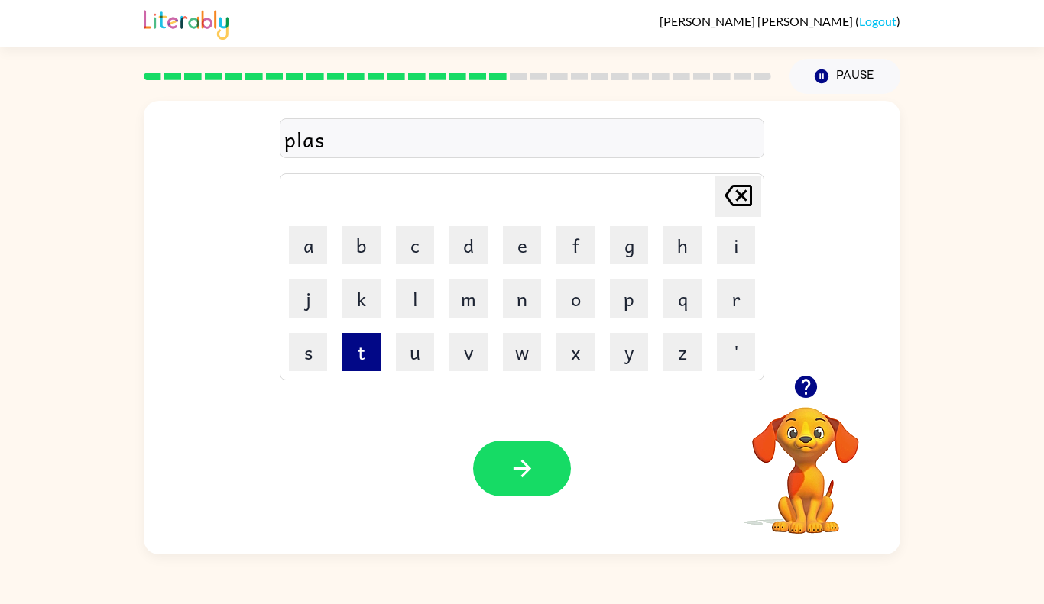
click at [361, 366] on button "t" at bounding box center [361, 352] width 38 height 38
click at [733, 245] on button "i" at bounding box center [736, 245] width 38 height 38
click at [364, 295] on button "k" at bounding box center [361, 299] width 38 height 38
click at [741, 193] on icon "[PERSON_NAME] last character input" at bounding box center [738, 195] width 37 height 37
click at [406, 249] on button "c" at bounding box center [415, 245] width 38 height 38
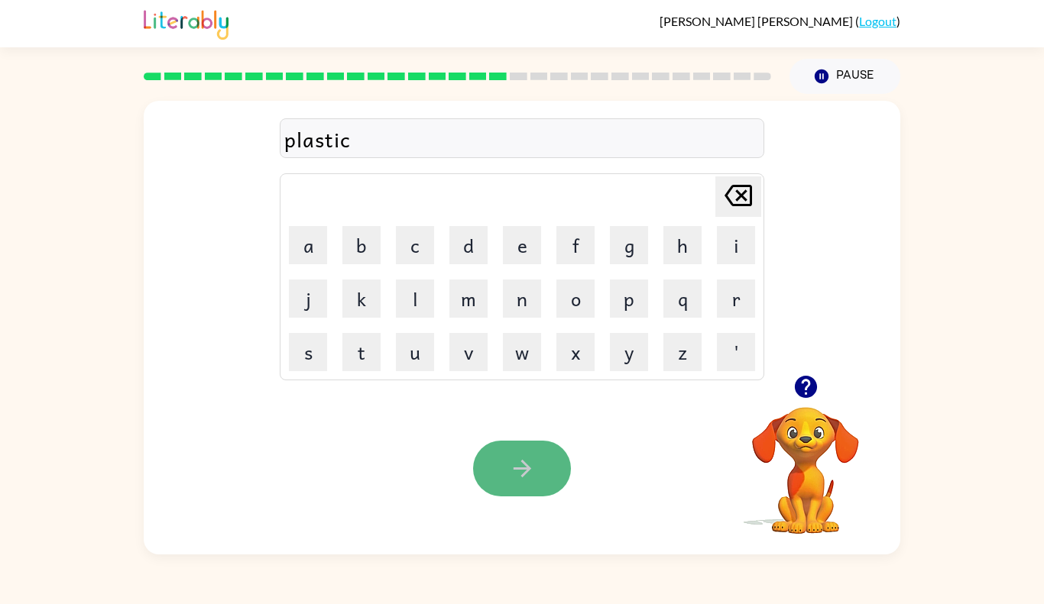
click at [516, 476] on icon "button" at bounding box center [522, 468] width 27 height 27
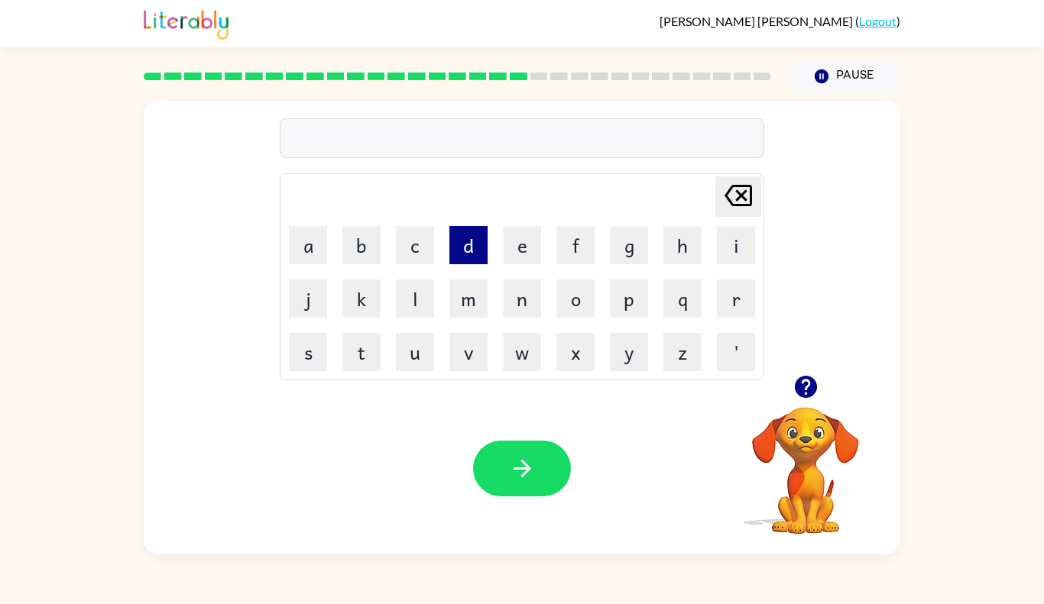
click at [480, 241] on button "d" at bounding box center [468, 245] width 38 height 38
click at [724, 245] on button "i" at bounding box center [736, 245] width 38 height 38
click at [322, 364] on button "s" at bounding box center [308, 352] width 38 height 38
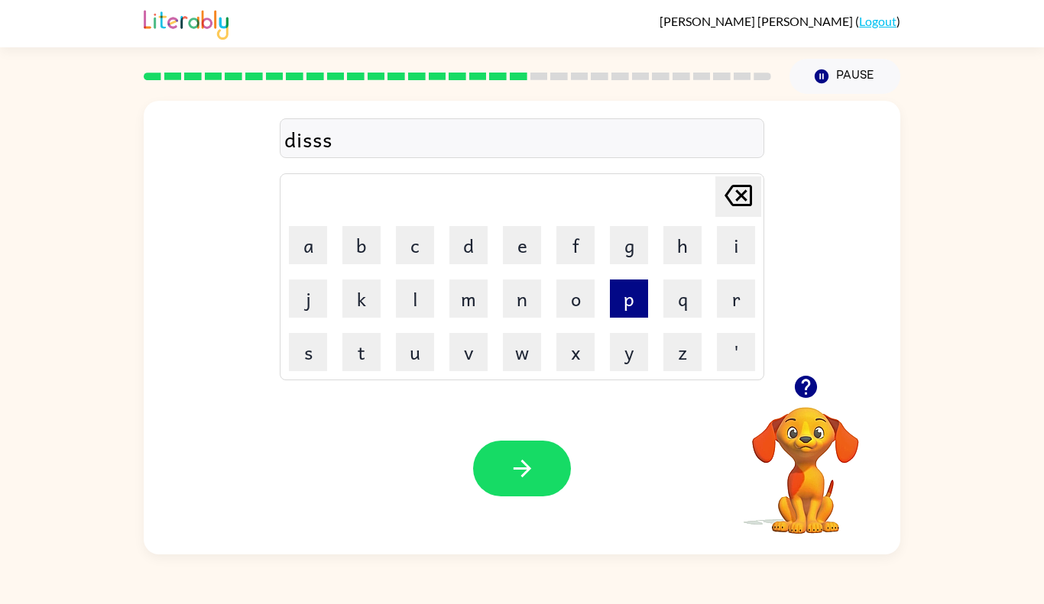
click at [633, 289] on button "p" at bounding box center [629, 299] width 38 height 38
click at [727, 206] on icon "[PERSON_NAME] last character input" at bounding box center [738, 195] width 37 height 37
click at [727, 204] on icon "[PERSON_NAME] last character input" at bounding box center [738, 195] width 37 height 37
click at [306, 348] on button "s" at bounding box center [308, 352] width 38 height 38
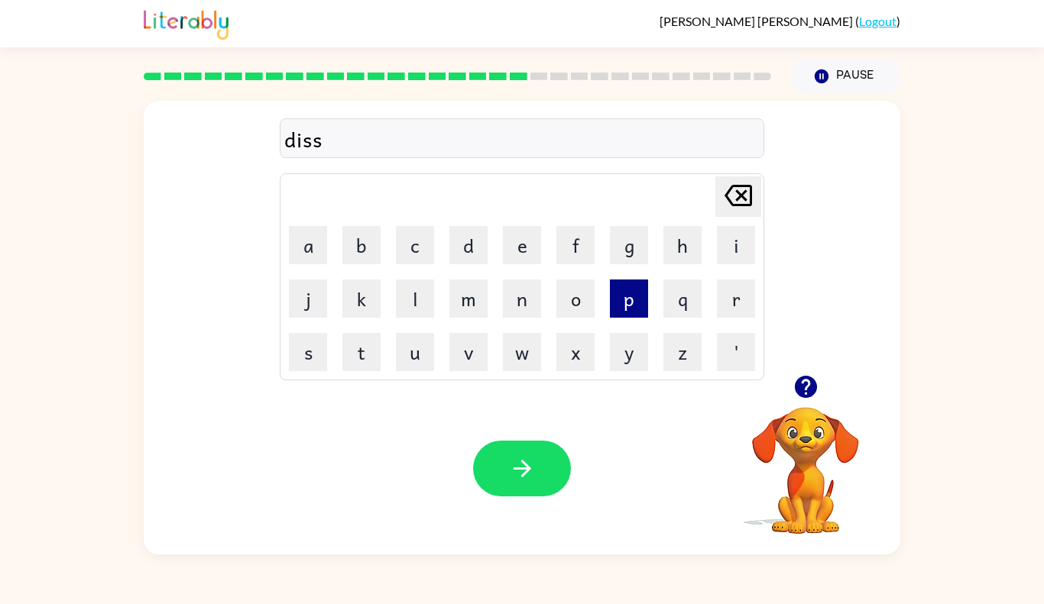
click at [630, 297] on button "p" at bounding box center [629, 299] width 38 height 38
click at [426, 309] on button "l" at bounding box center [415, 299] width 38 height 38
click at [303, 251] on button "a" at bounding box center [308, 245] width 38 height 38
click at [639, 338] on button "y" at bounding box center [629, 352] width 38 height 38
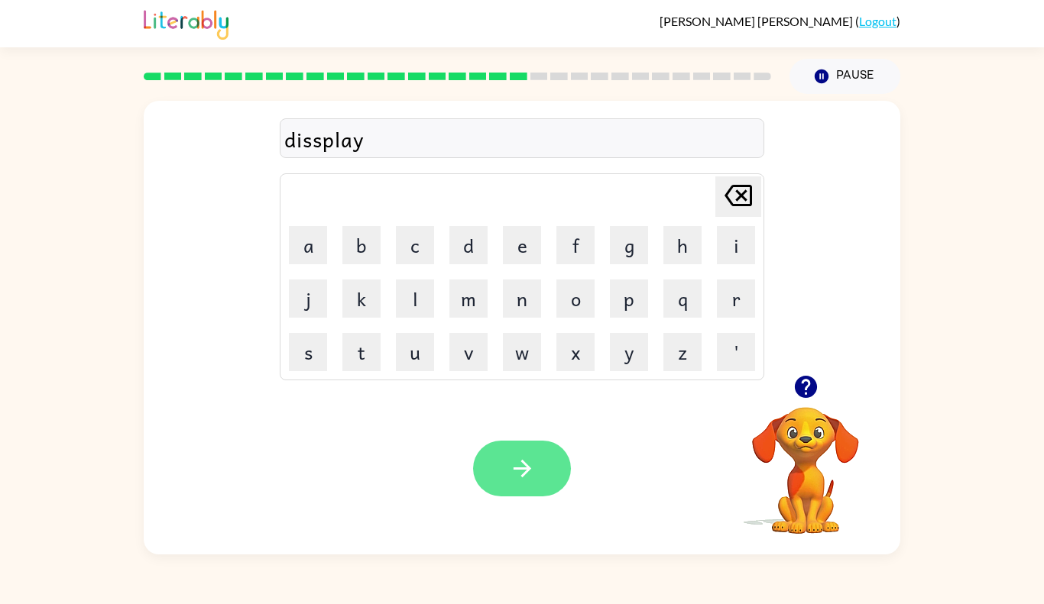
click at [529, 460] on icon "button" at bounding box center [522, 468] width 27 height 27
click at [538, 495] on button "button" at bounding box center [522, 469] width 98 height 56
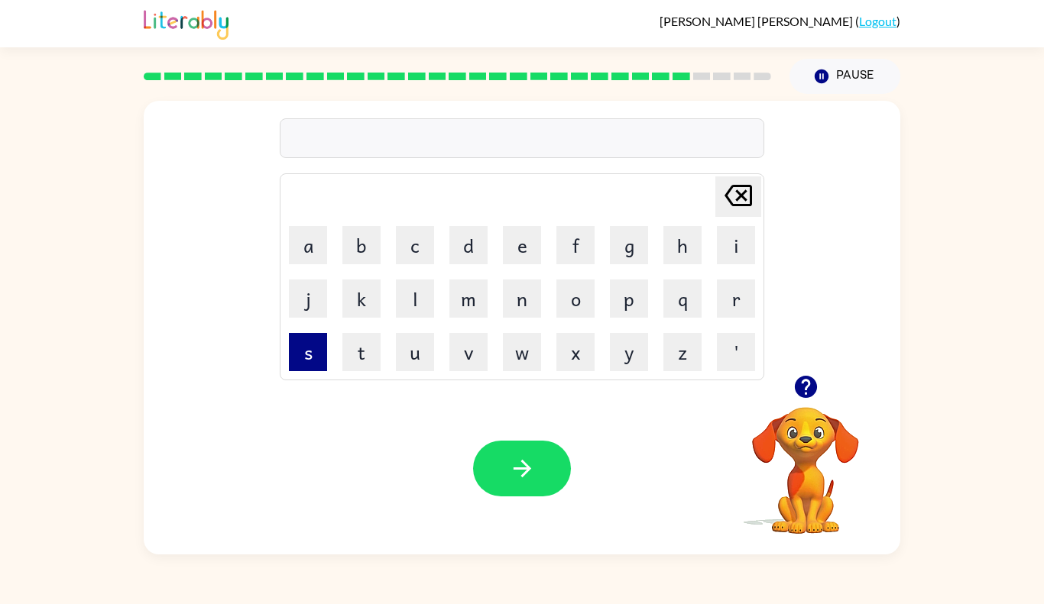
click at [305, 362] on button "s" at bounding box center [308, 352] width 38 height 38
click at [356, 348] on button "t" at bounding box center [361, 352] width 38 height 38
type button "t"
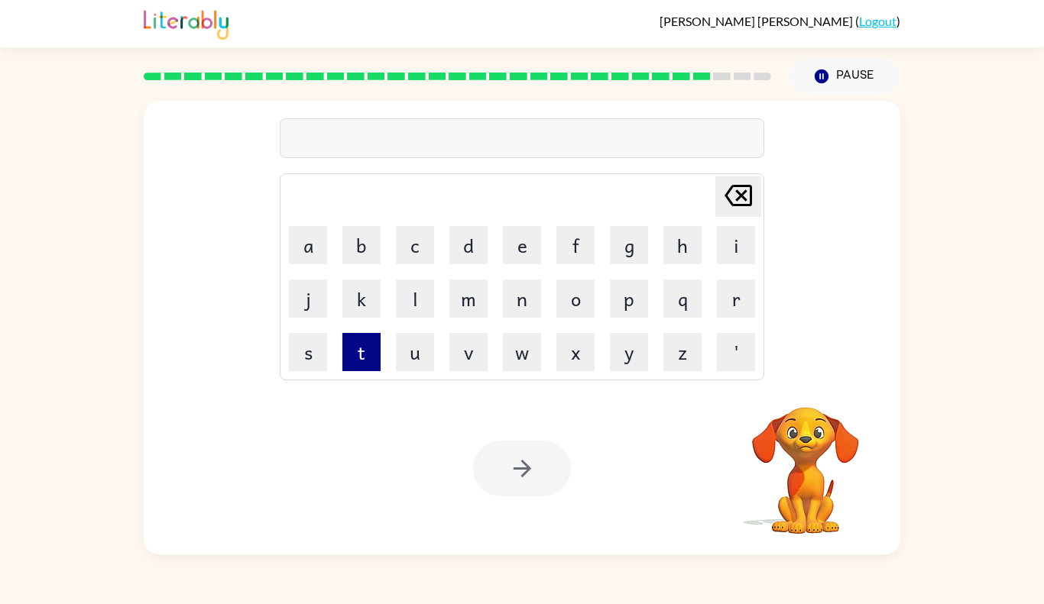
click at [359, 368] on button "t" at bounding box center [361, 352] width 38 height 38
click at [720, 201] on icon "[PERSON_NAME] last character input" at bounding box center [738, 195] width 37 height 37
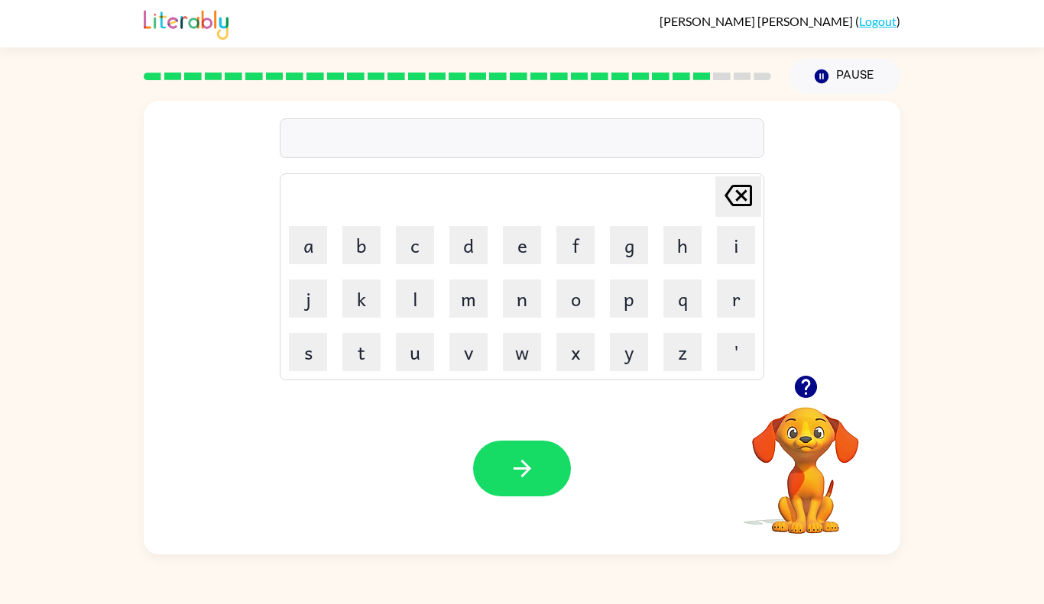
type button "delete"
